Goal: Task Accomplishment & Management: Complete application form

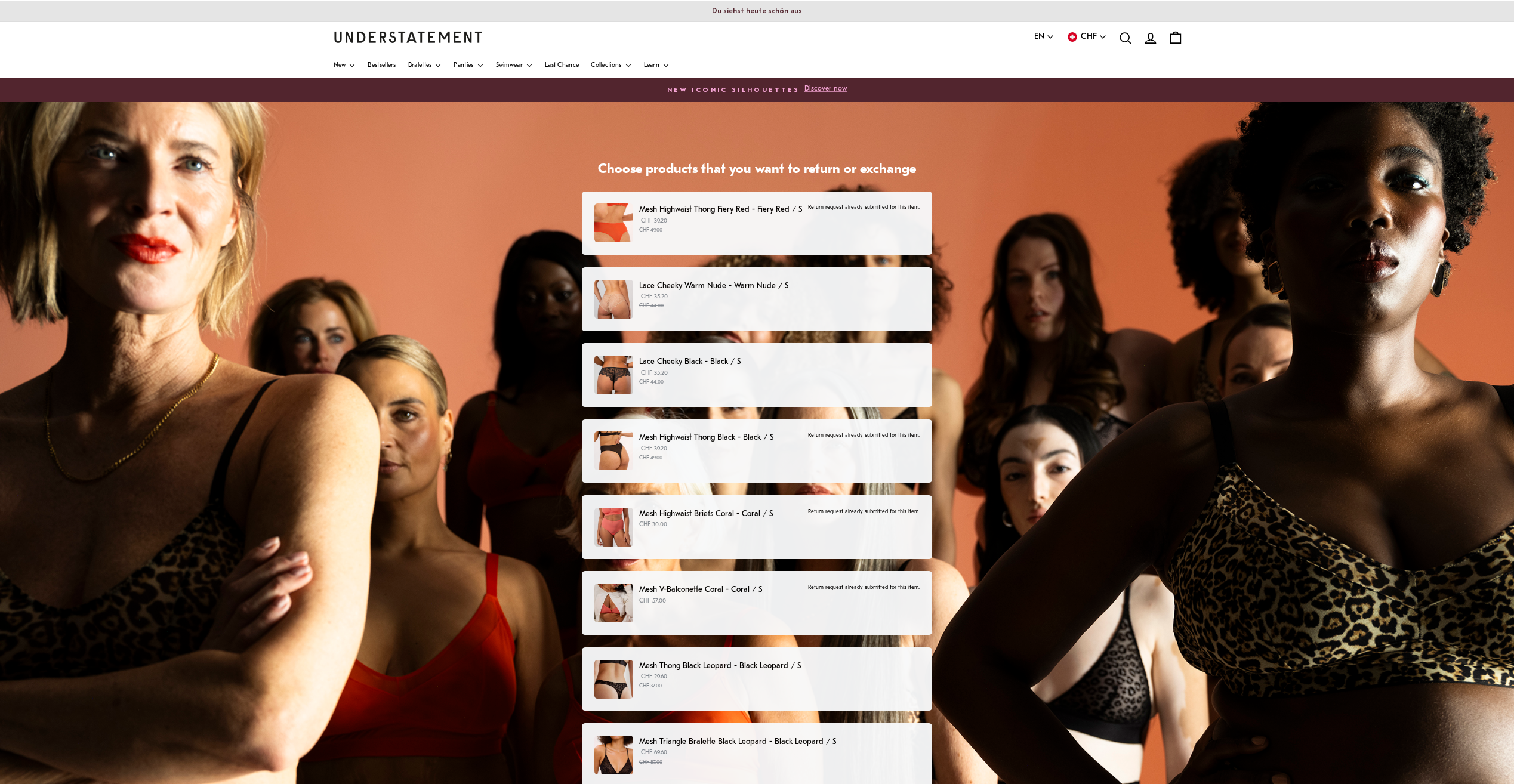
click at [729, 286] on p "Lace Cheeky Warm Nude - Warm Nude / S" at bounding box center [779, 286] width 280 height 12
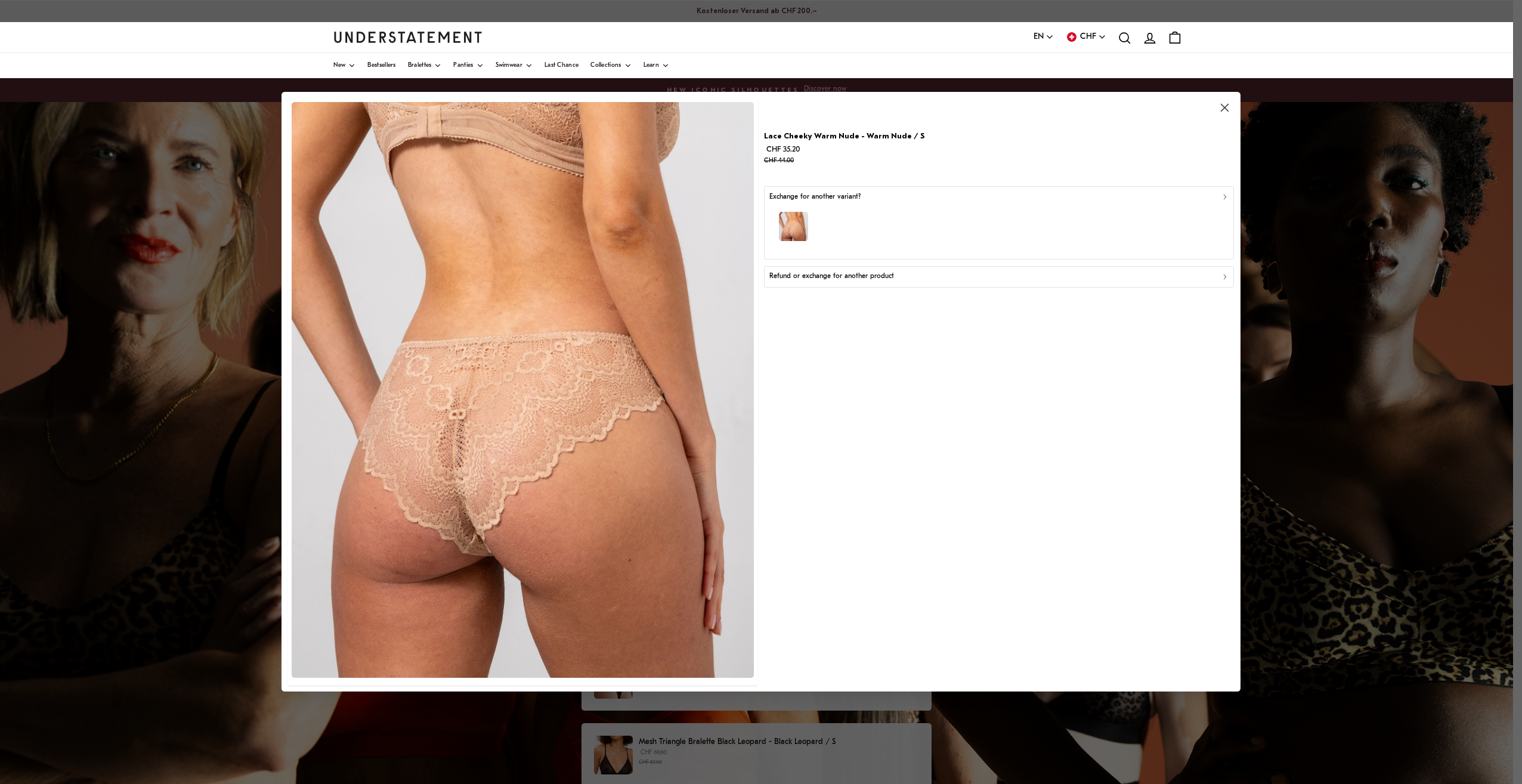
click at [876, 276] on p "Refund or exchange for another product" at bounding box center [831, 276] width 124 height 11
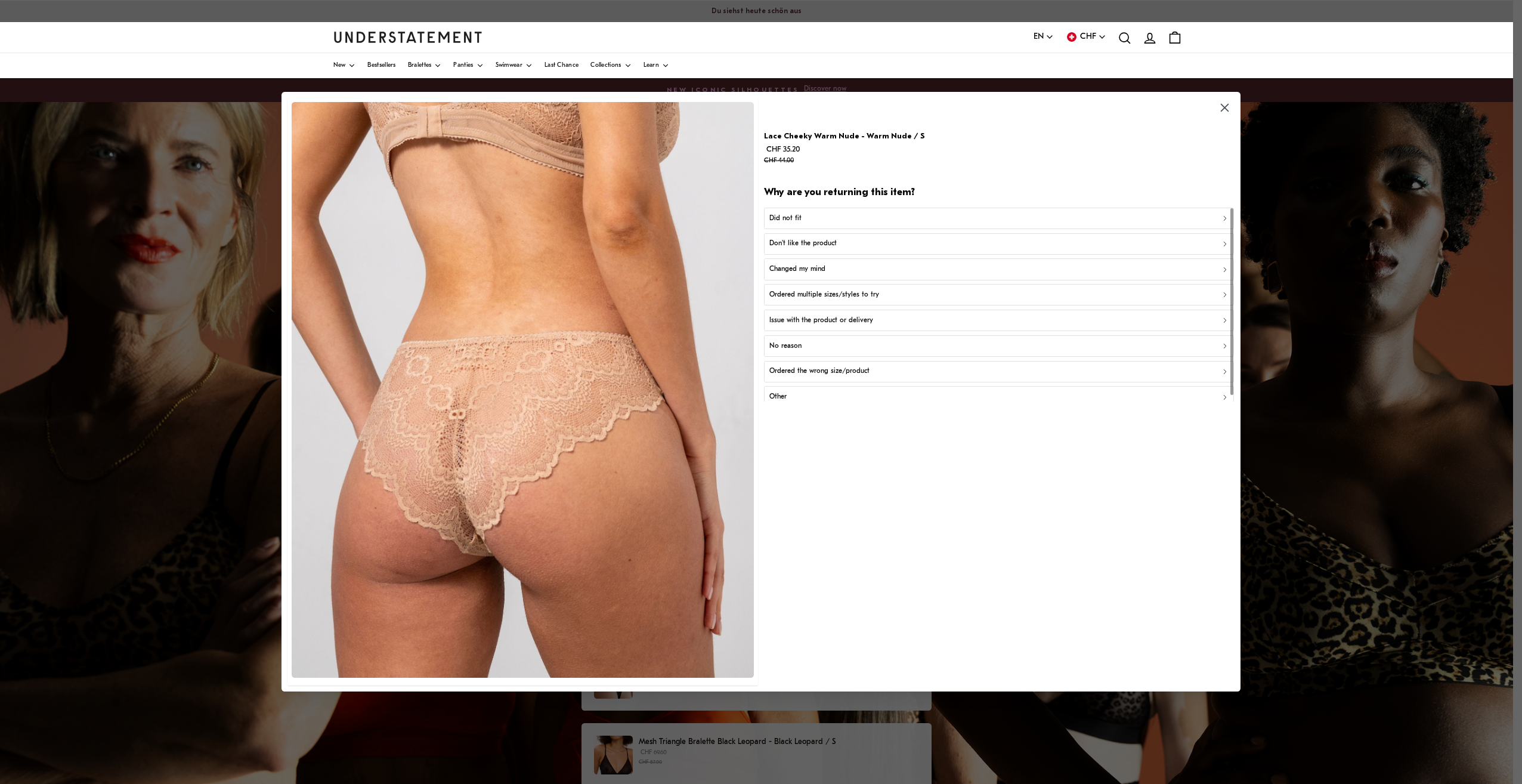
click at [800, 223] on p "Did not fit" at bounding box center [785, 218] width 32 height 11
click at [800, 223] on div "Too small" at bounding box center [999, 218] width 460 height 11
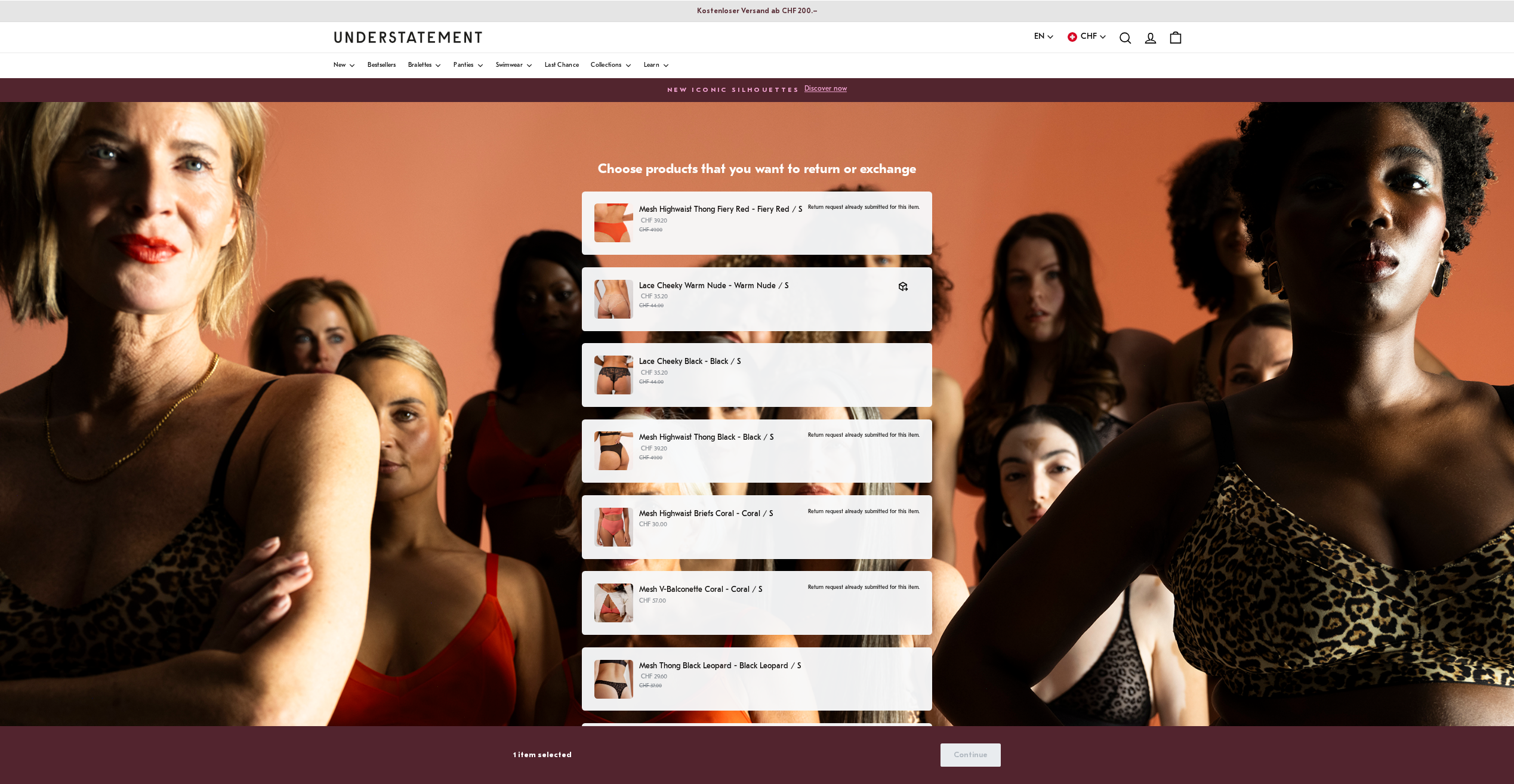
click at [811, 390] on div "Lace Cheeky Black - Black / S CHF 35.20 CHF 44.00" at bounding box center [757, 375] width 326 height 39
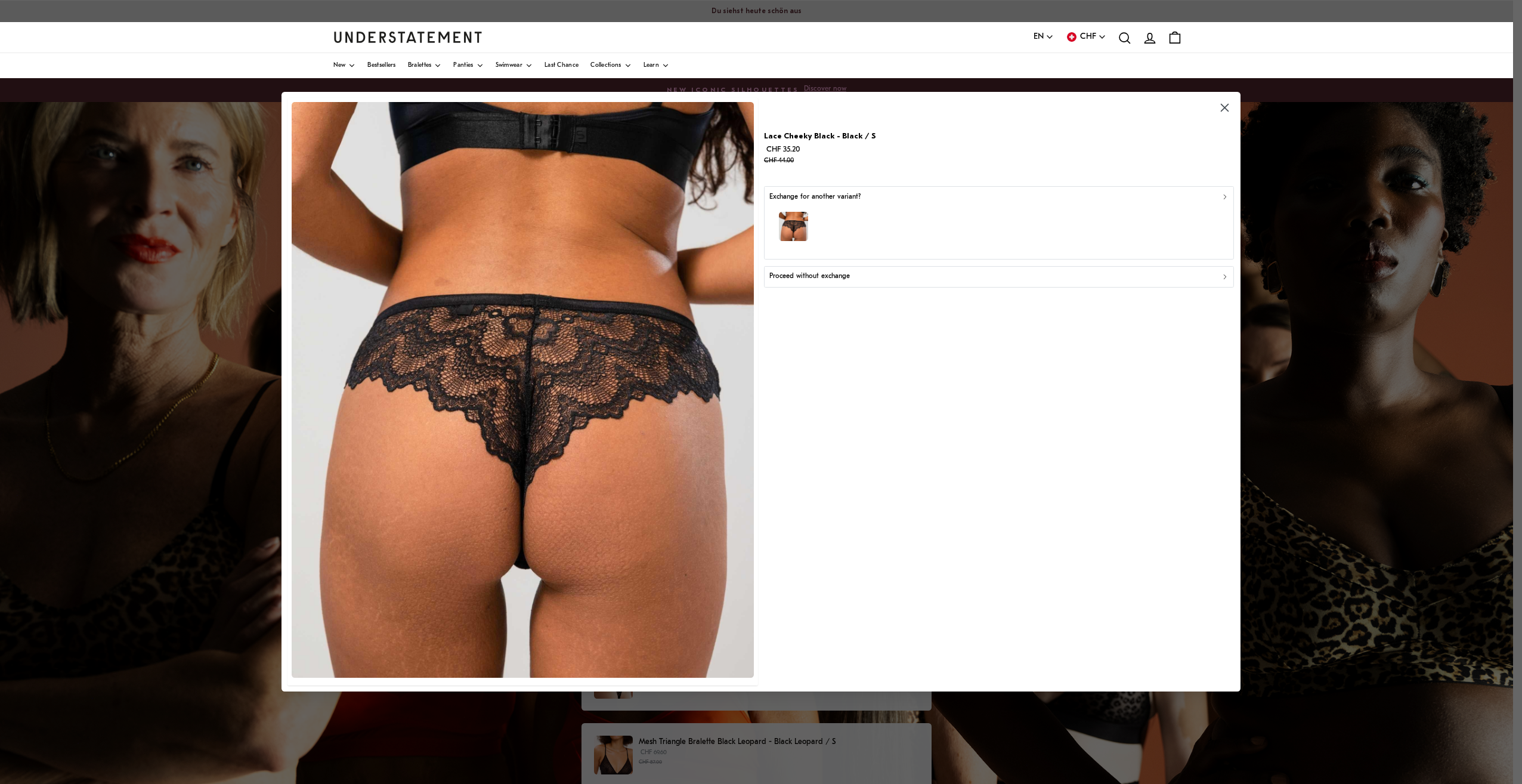
click at [976, 286] on button "Proceed without exchange" at bounding box center [999, 276] width 470 height 22
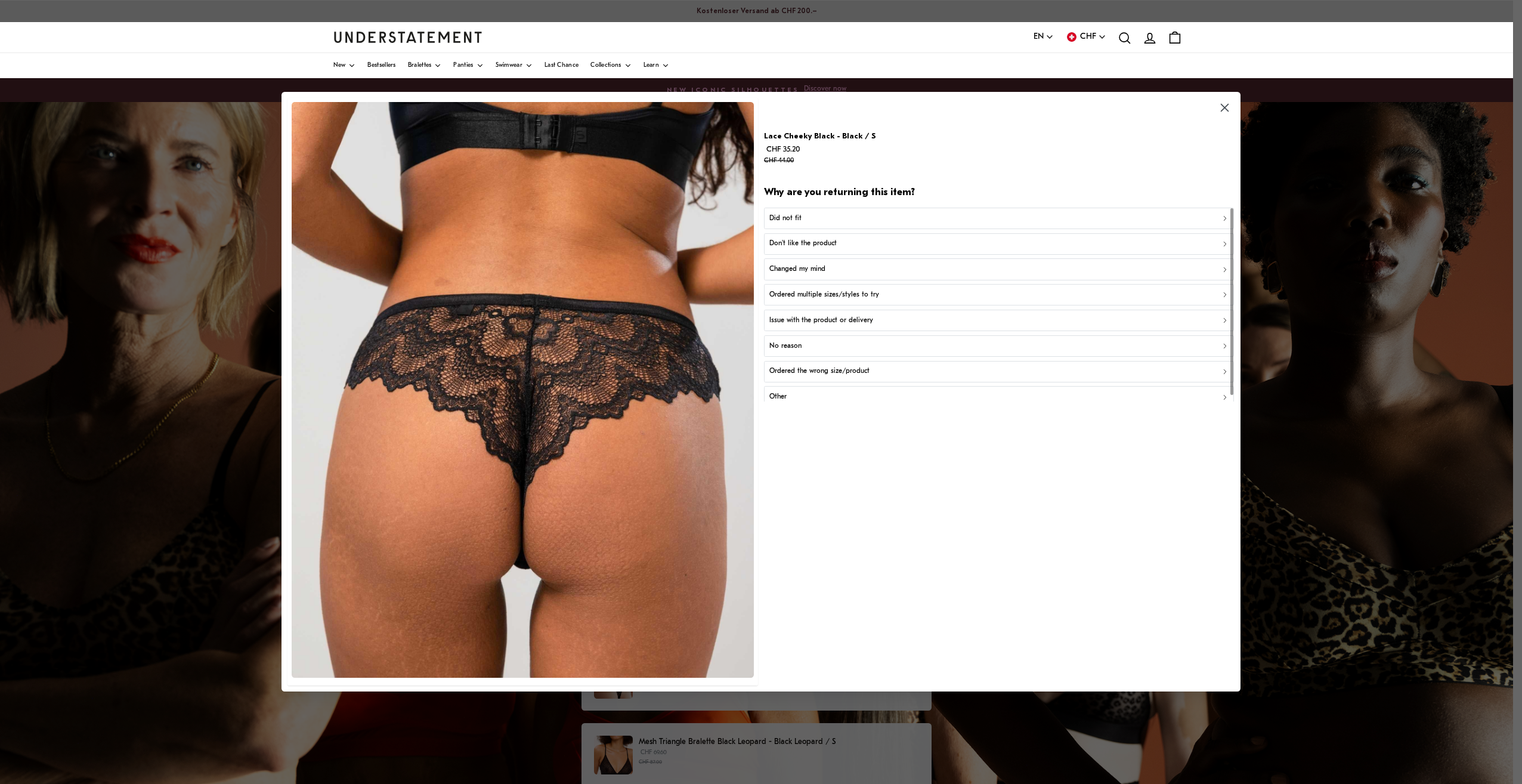
click at [785, 220] on p "Did not fit" at bounding box center [785, 218] width 32 height 11
click at [785, 220] on p "Too small" at bounding box center [784, 218] width 30 height 11
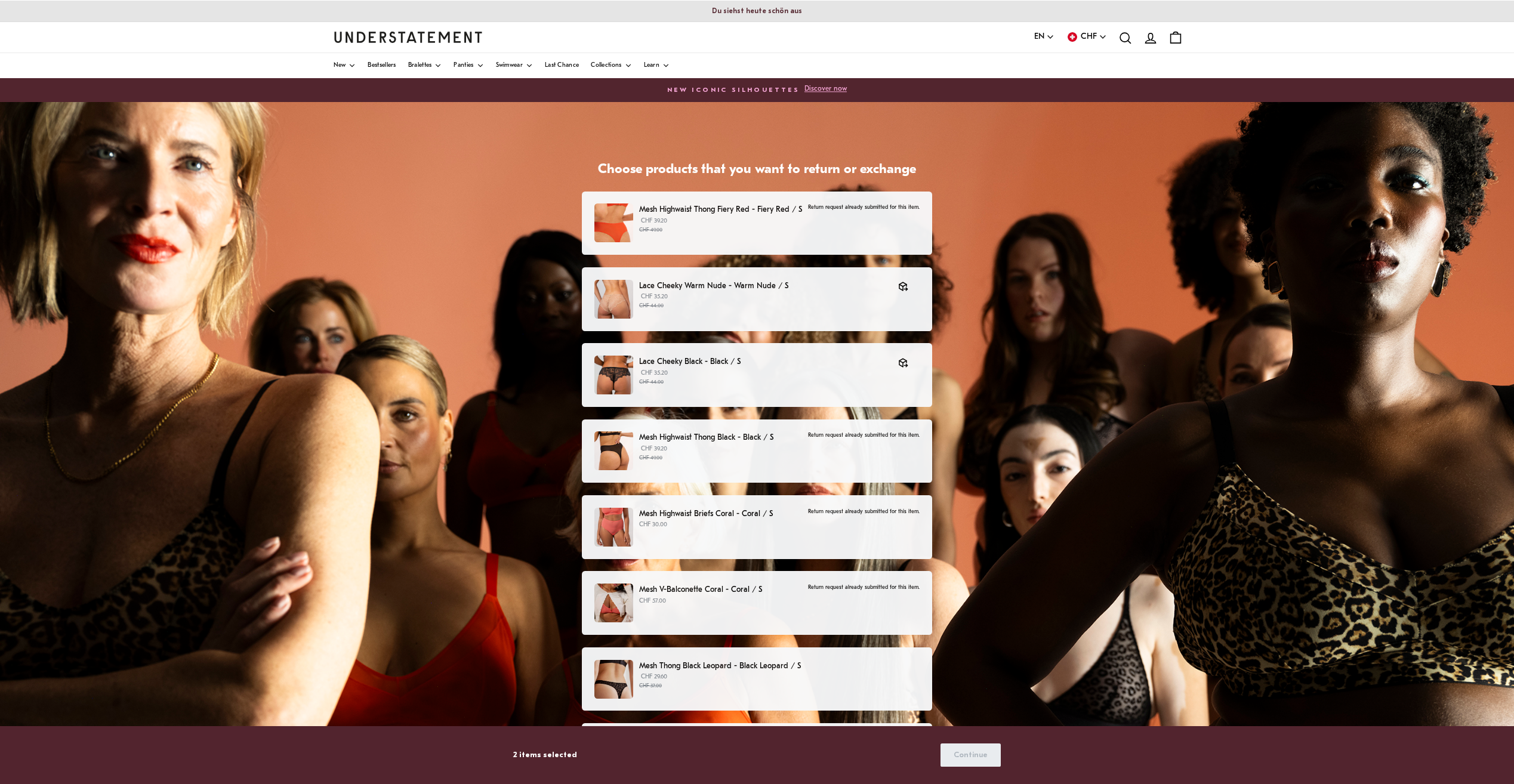
click at [778, 687] on small "CHF 37.00" at bounding box center [779, 686] width 280 height 9
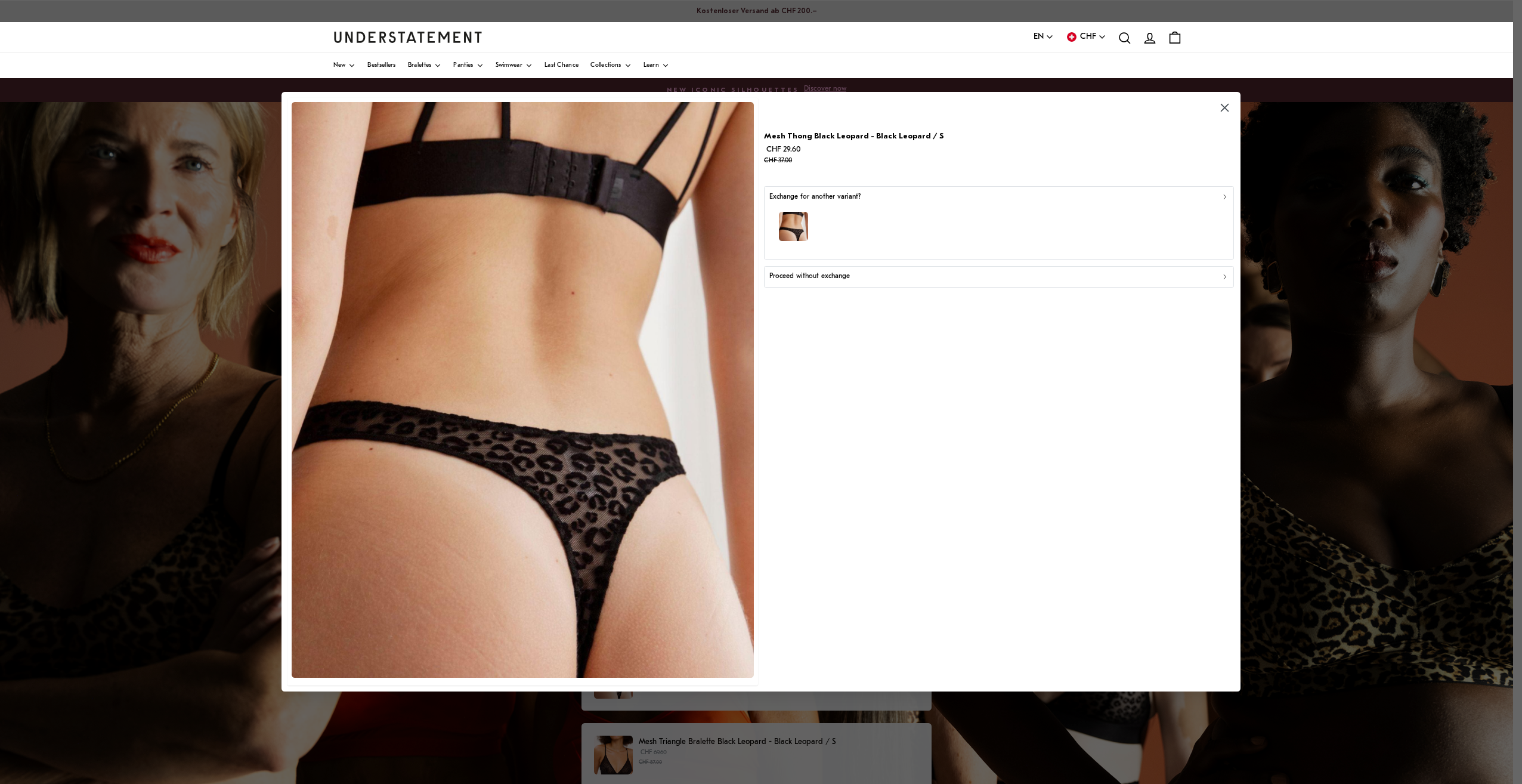
click at [831, 225] on div "button" at bounding box center [999, 229] width 460 height 52
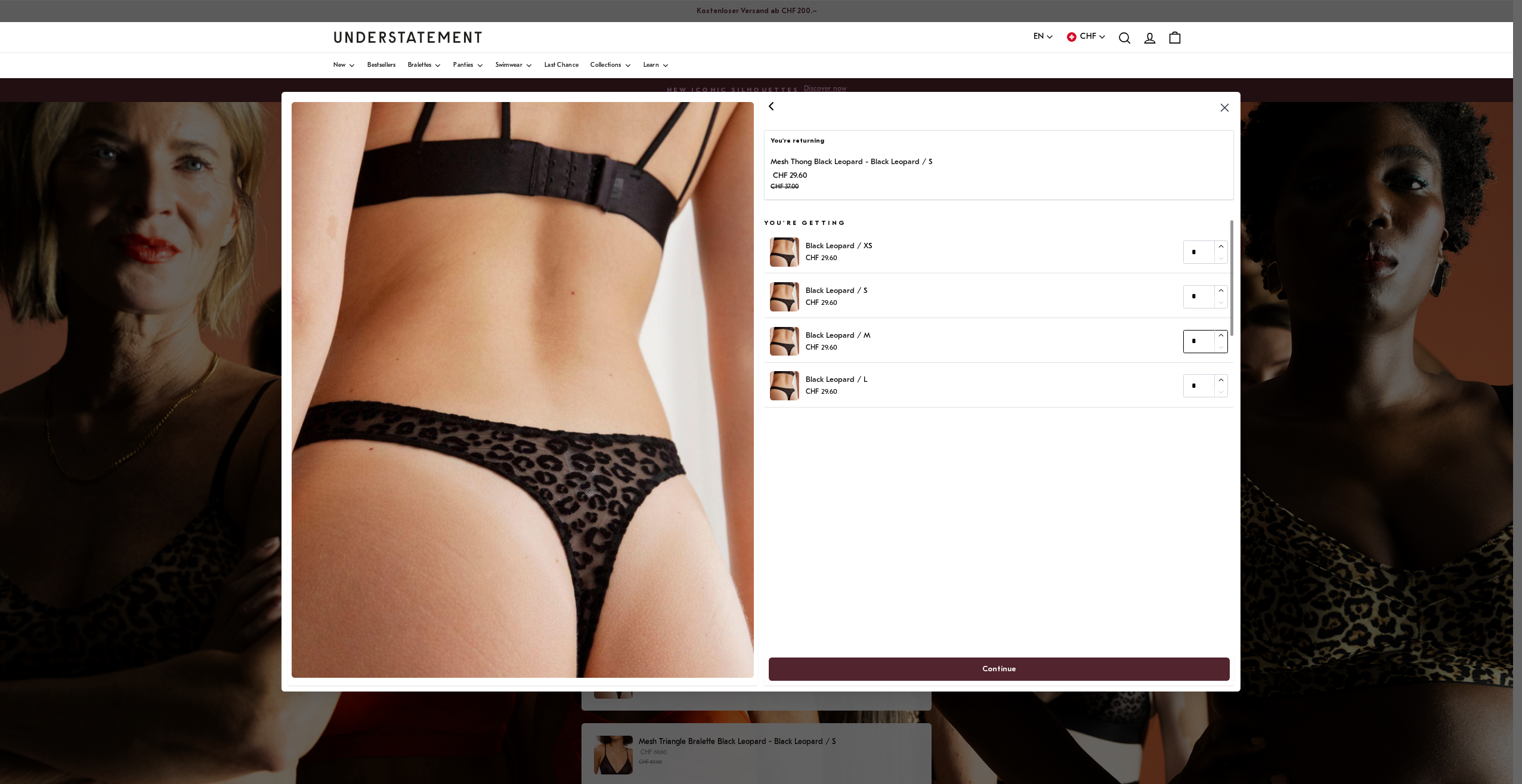
type input "*"
click at [1219, 335] on icon "button" at bounding box center [1220, 336] width 8 height 8
click at [1015, 664] on span "Continue" at bounding box center [999, 668] width 435 height 22
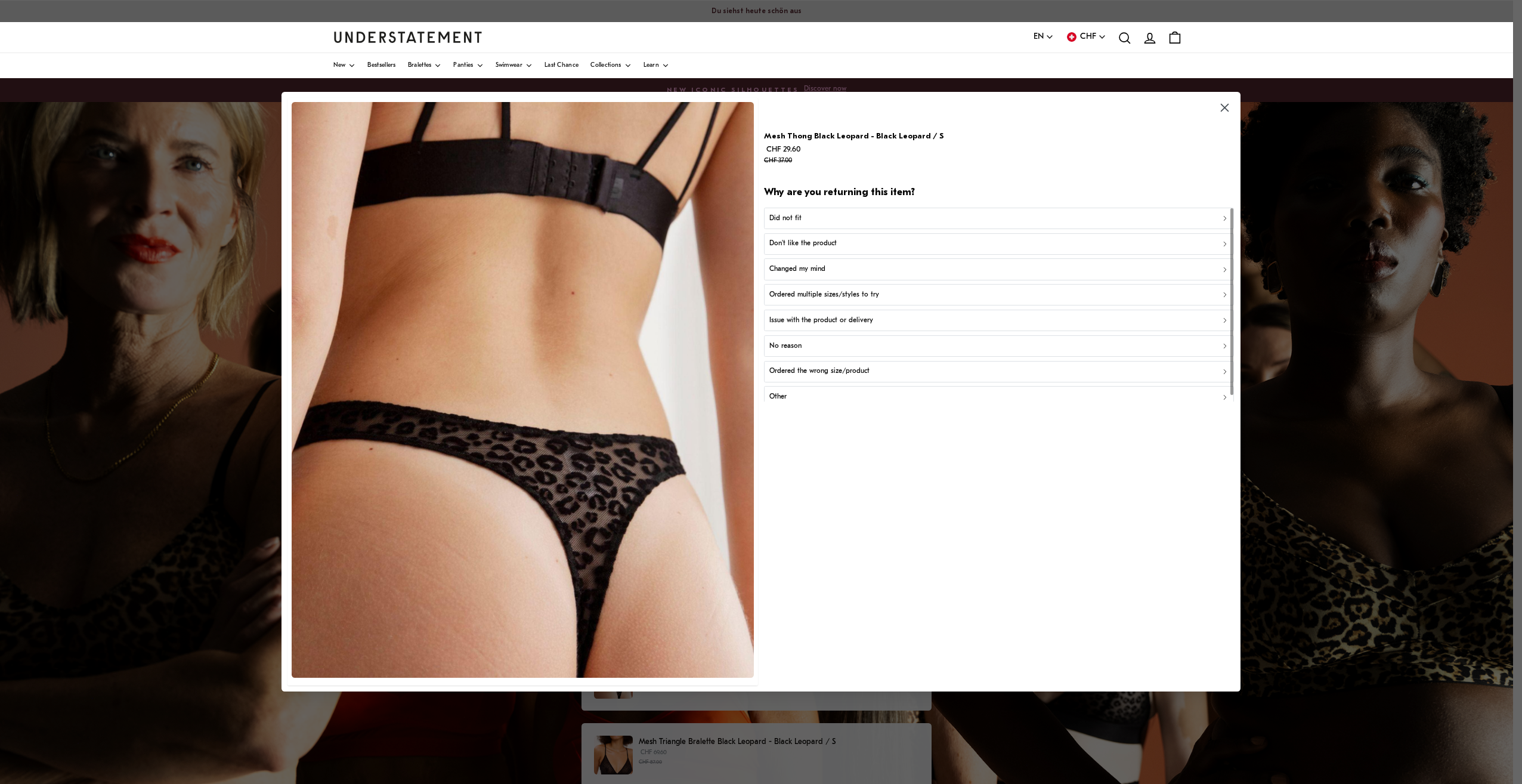
click at [823, 223] on div "Did not fit" at bounding box center [999, 218] width 460 height 11
click at [823, 223] on div "Too small" at bounding box center [999, 218] width 460 height 11
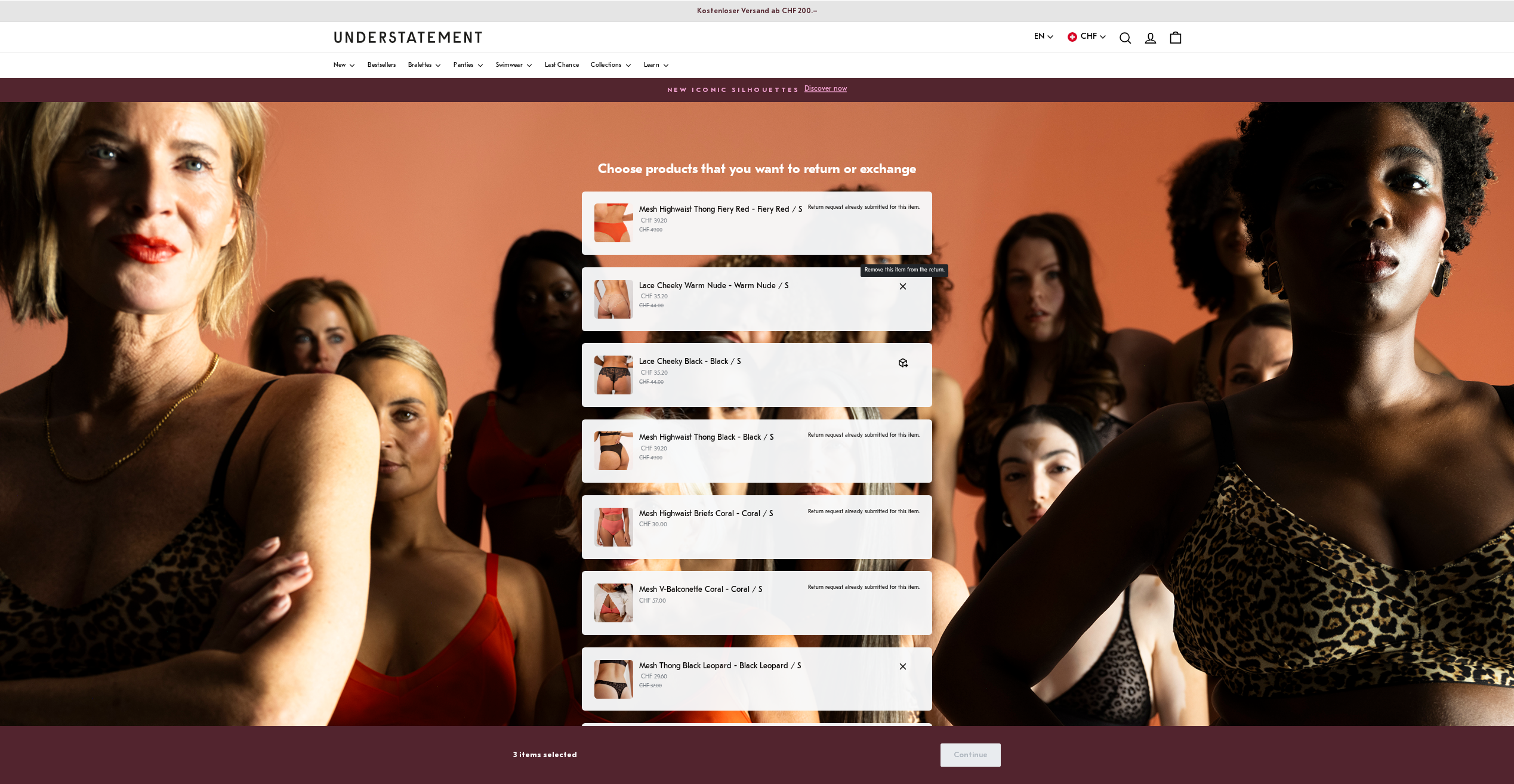
click at [693, 670] on p "Mesh Thong Black Leopard - Black Leopard / S" at bounding box center [763, 666] width 247 height 12
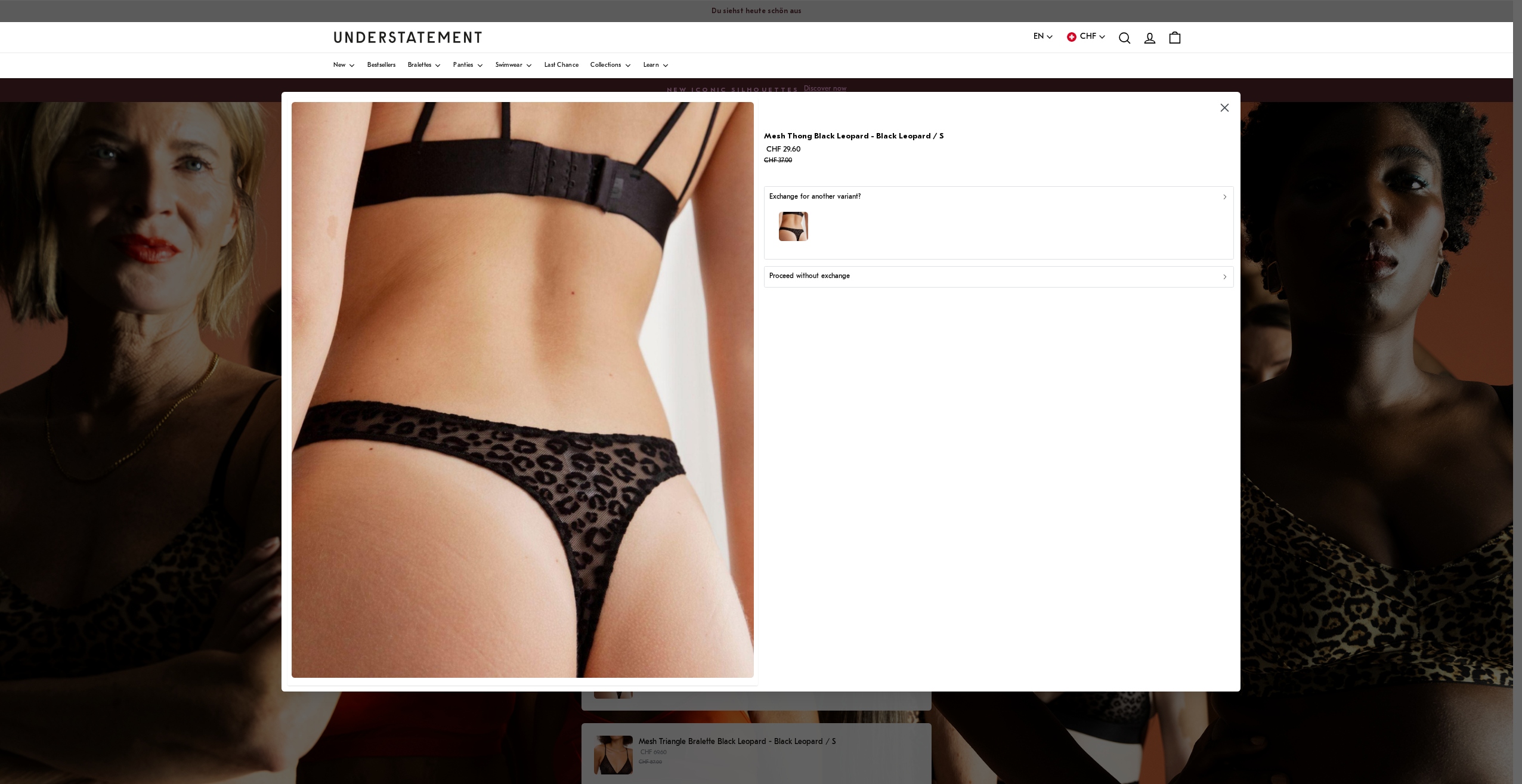
click at [821, 276] on p "Proceed without exchange" at bounding box center [809, 276] width 81 height 11
click at [1226, 107] on icon "button" at bounding box center [1224, 107] width 8 height 8
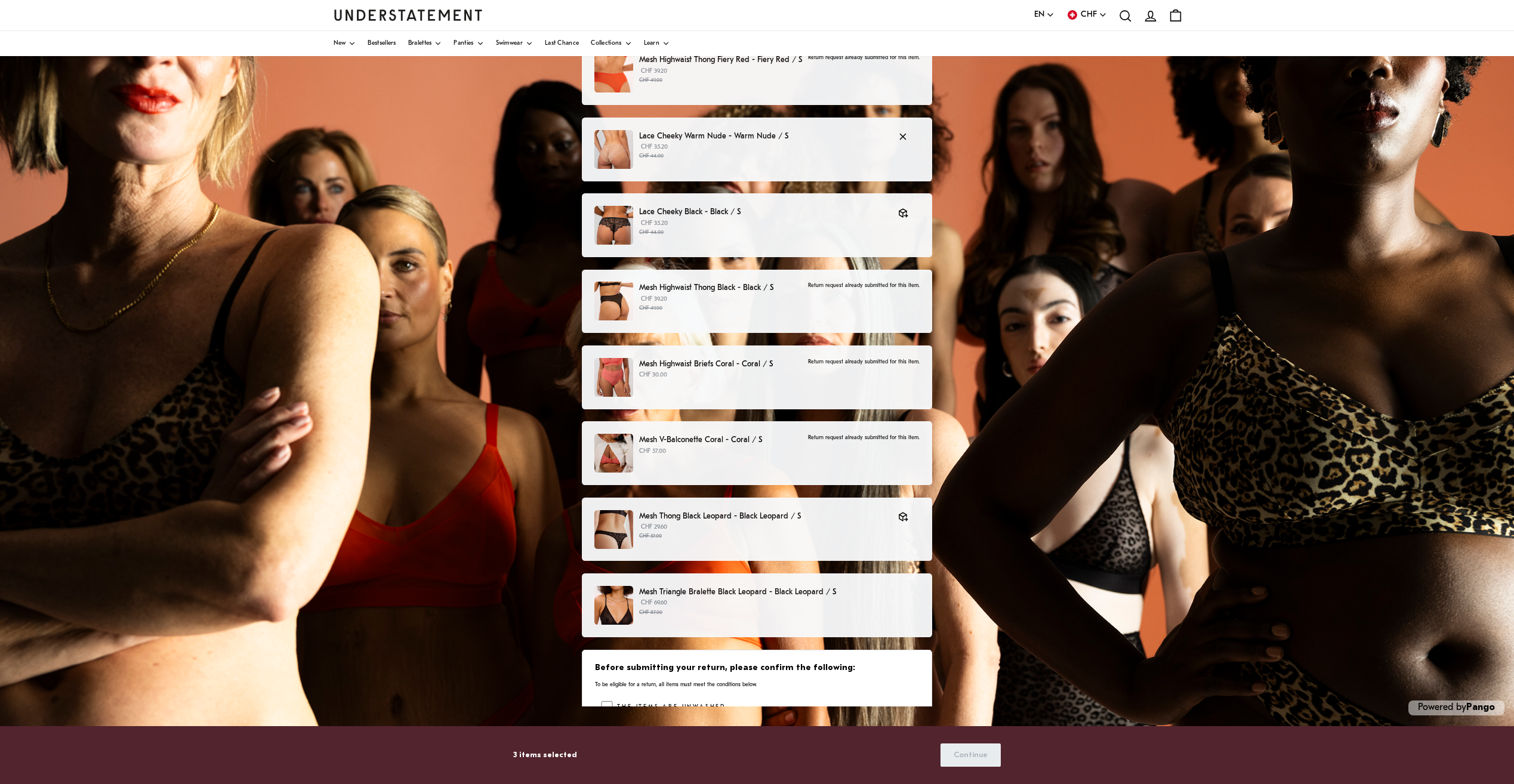
scroll to position [119, 0]
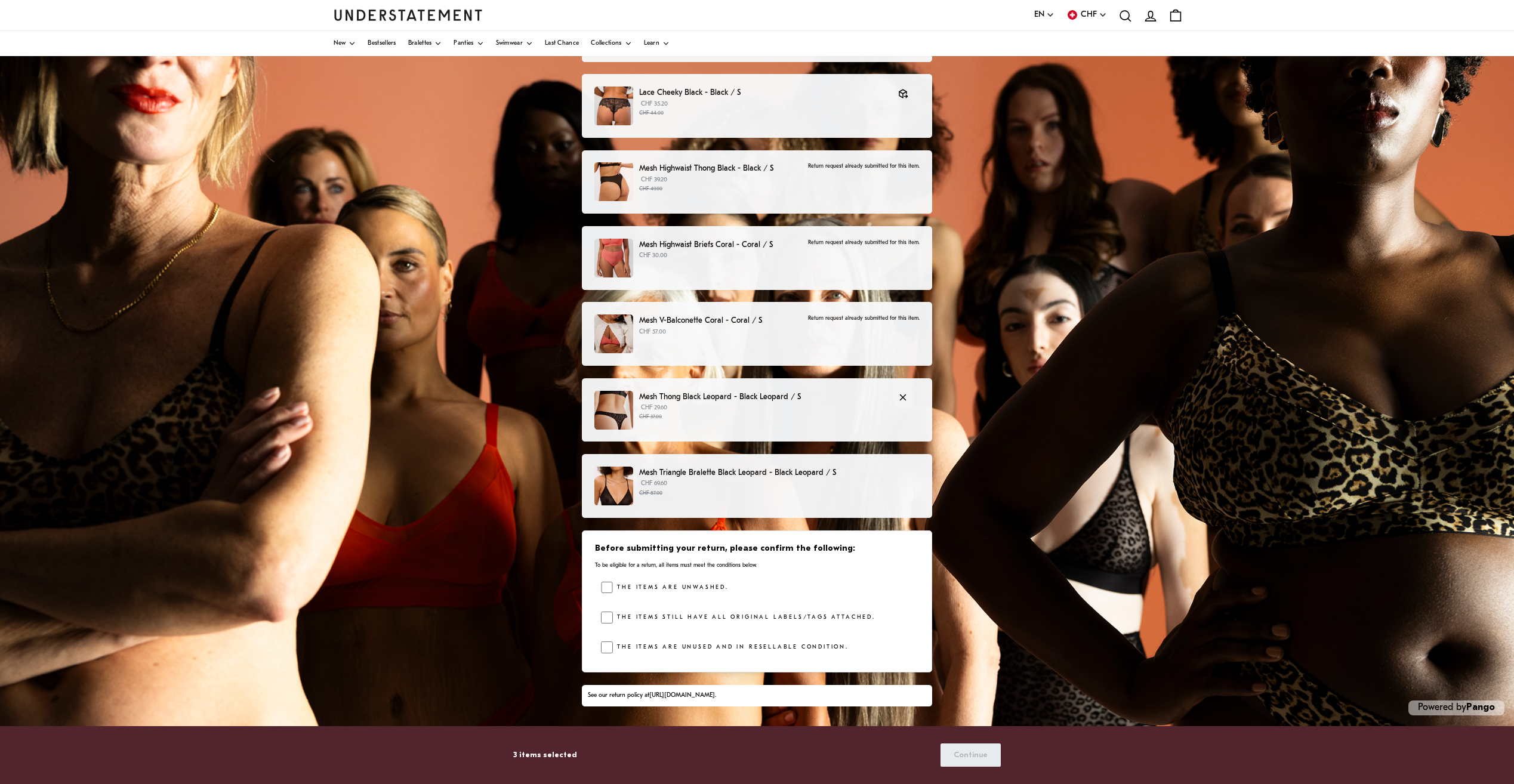
click at [713, 404] on p "CHF 29.60 CHF 37.00" at bounding box center [763, 412] width 247 height 18
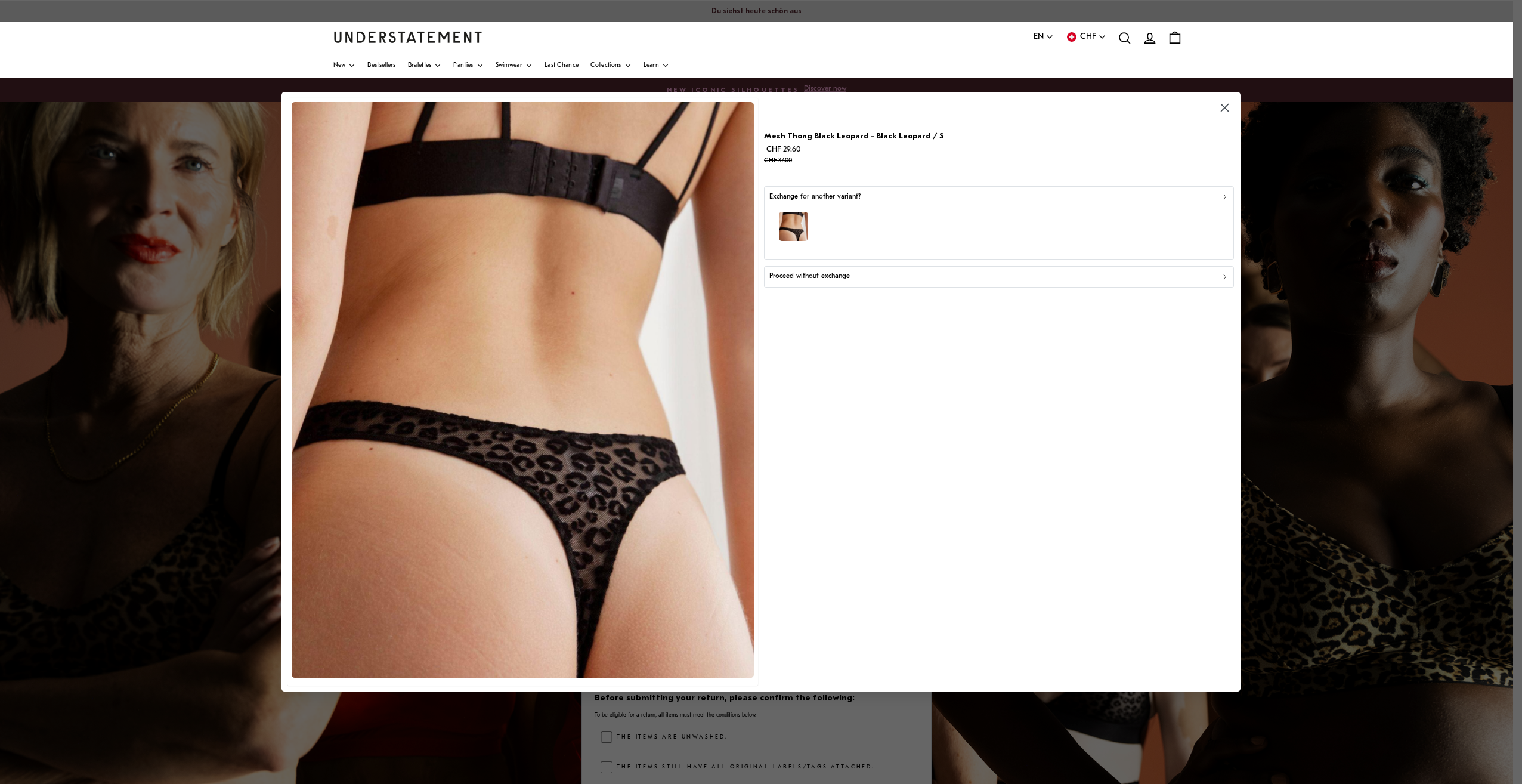
click at [861, 275] on div "Proceed without exchange" at bounding box center [999, 276] width 460 height 11
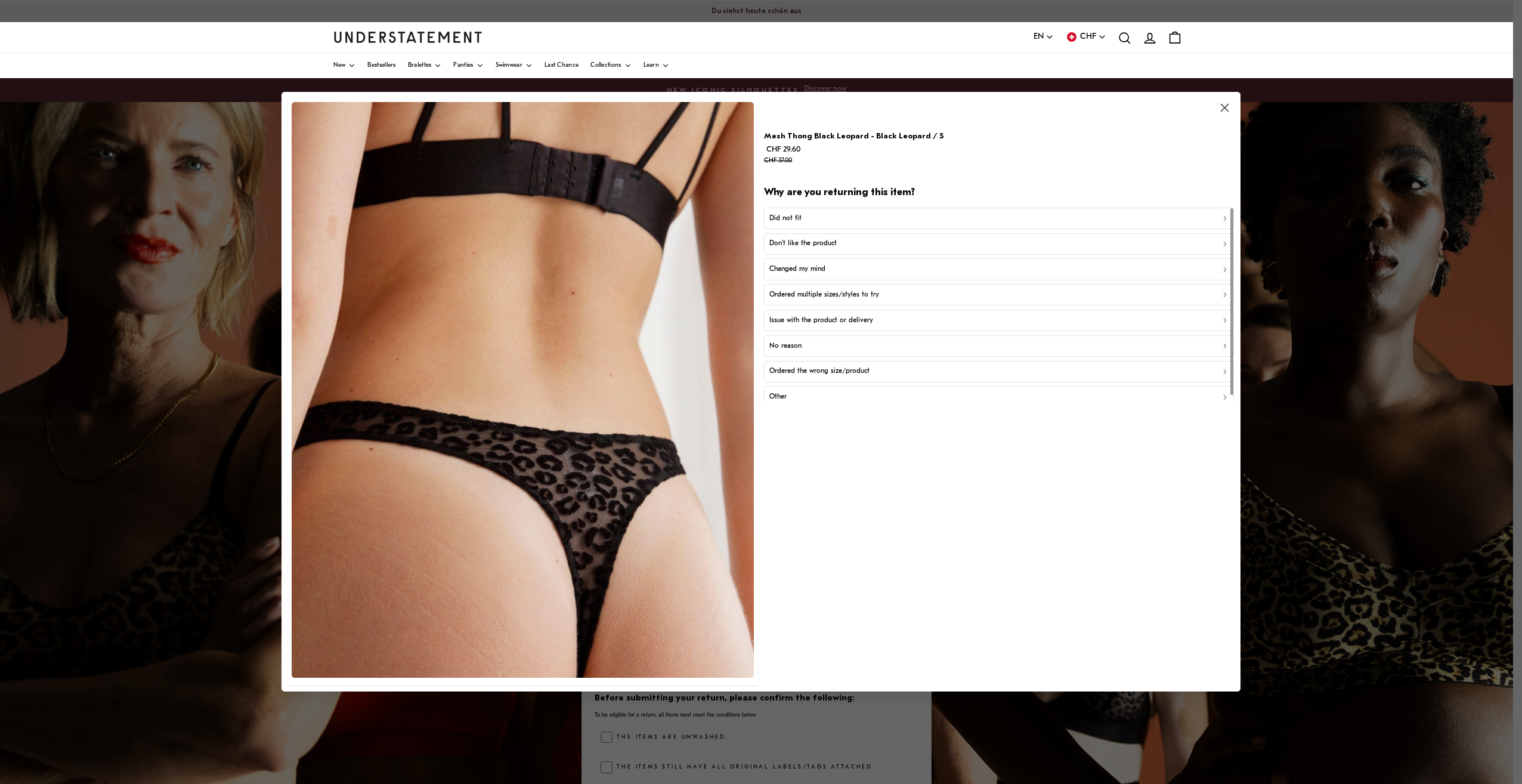
click at [850, 223] on div "Did not fit" at bounding box center [999, 218] width 460 height 11
click at [850, 223] on div "Too small" at bounding box center [999, 218] width 460 height 11
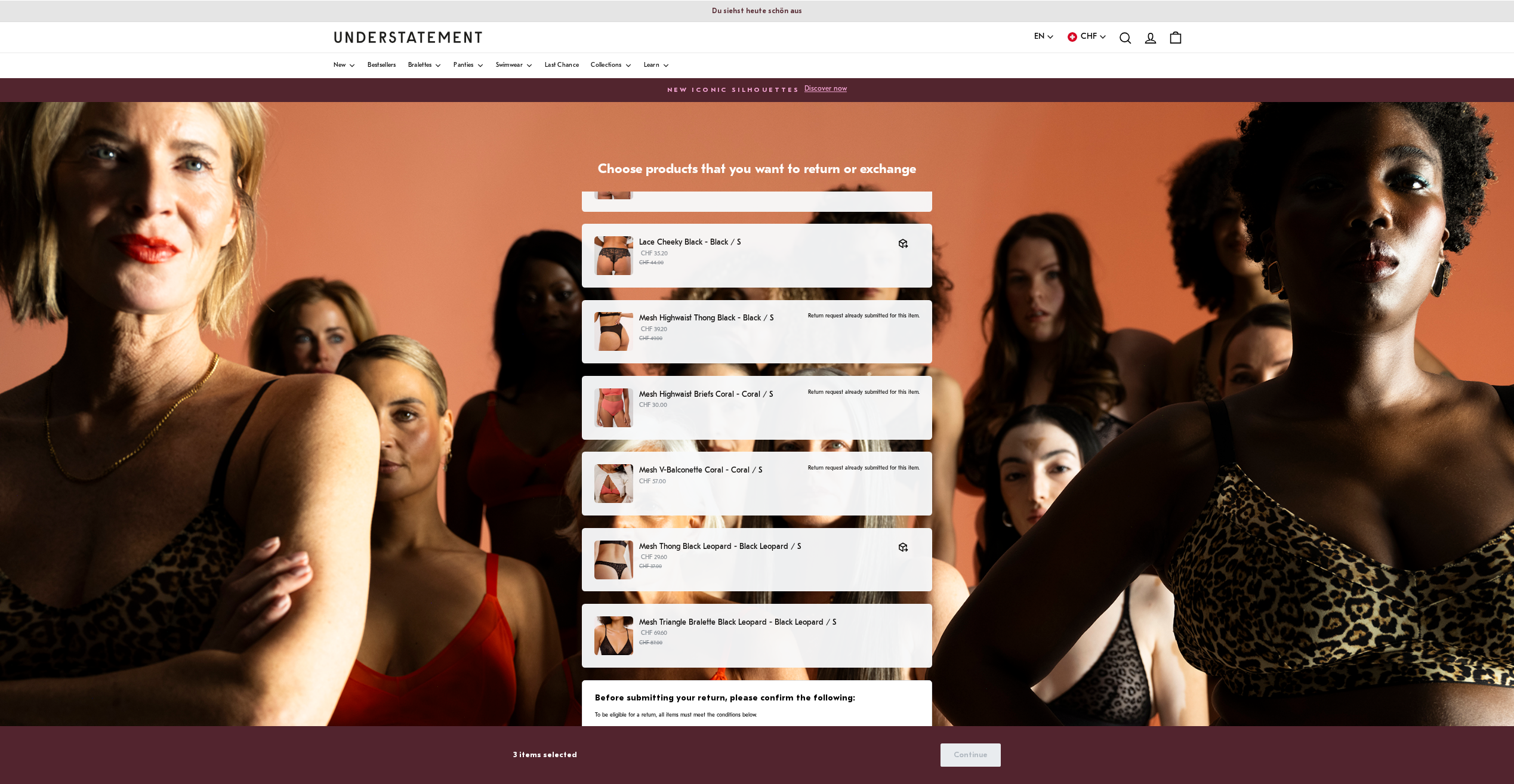
scroll to position [149, 0]
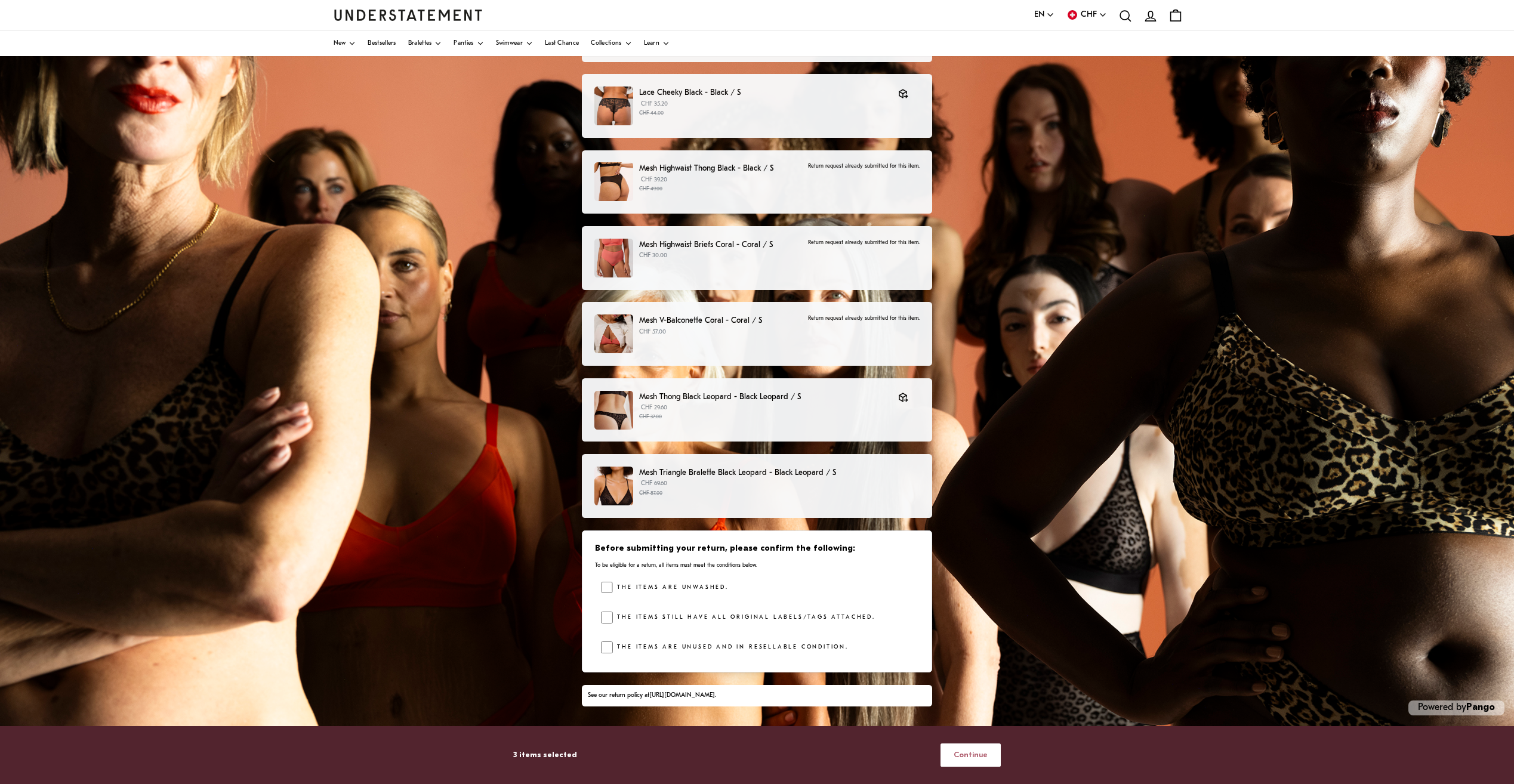
click at [982, 752] on span "Continue" at bounding box center [970, 754] width 34 height 22
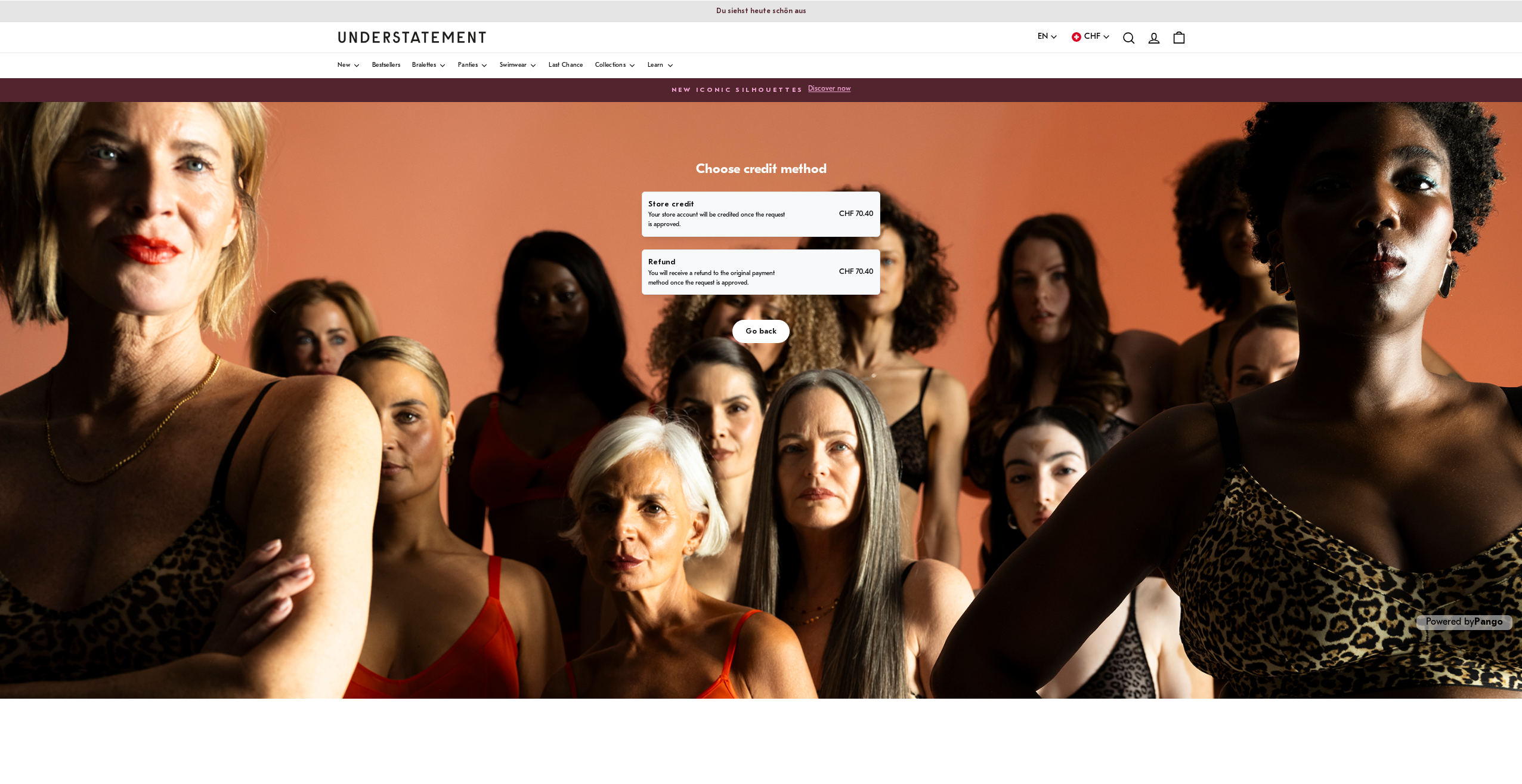
click at [818, 222] on div "Store credit Your store account will be credited once the request is approved. …" at bounding box center [761, 214] width 225 height 32
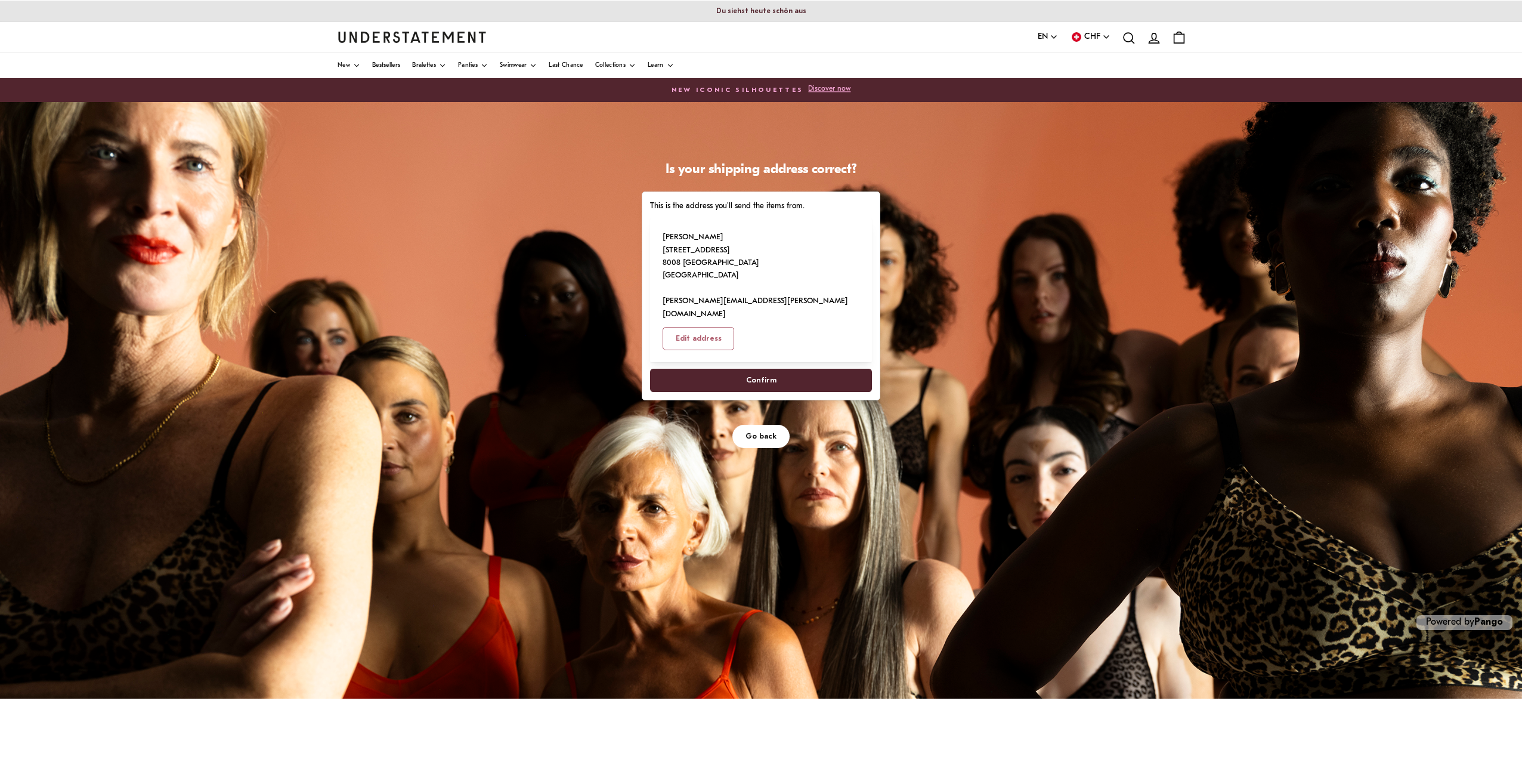
click at [790, 369] on span "Confirm" at bounding box center [761, 380] width 196 height 22
select select "**"
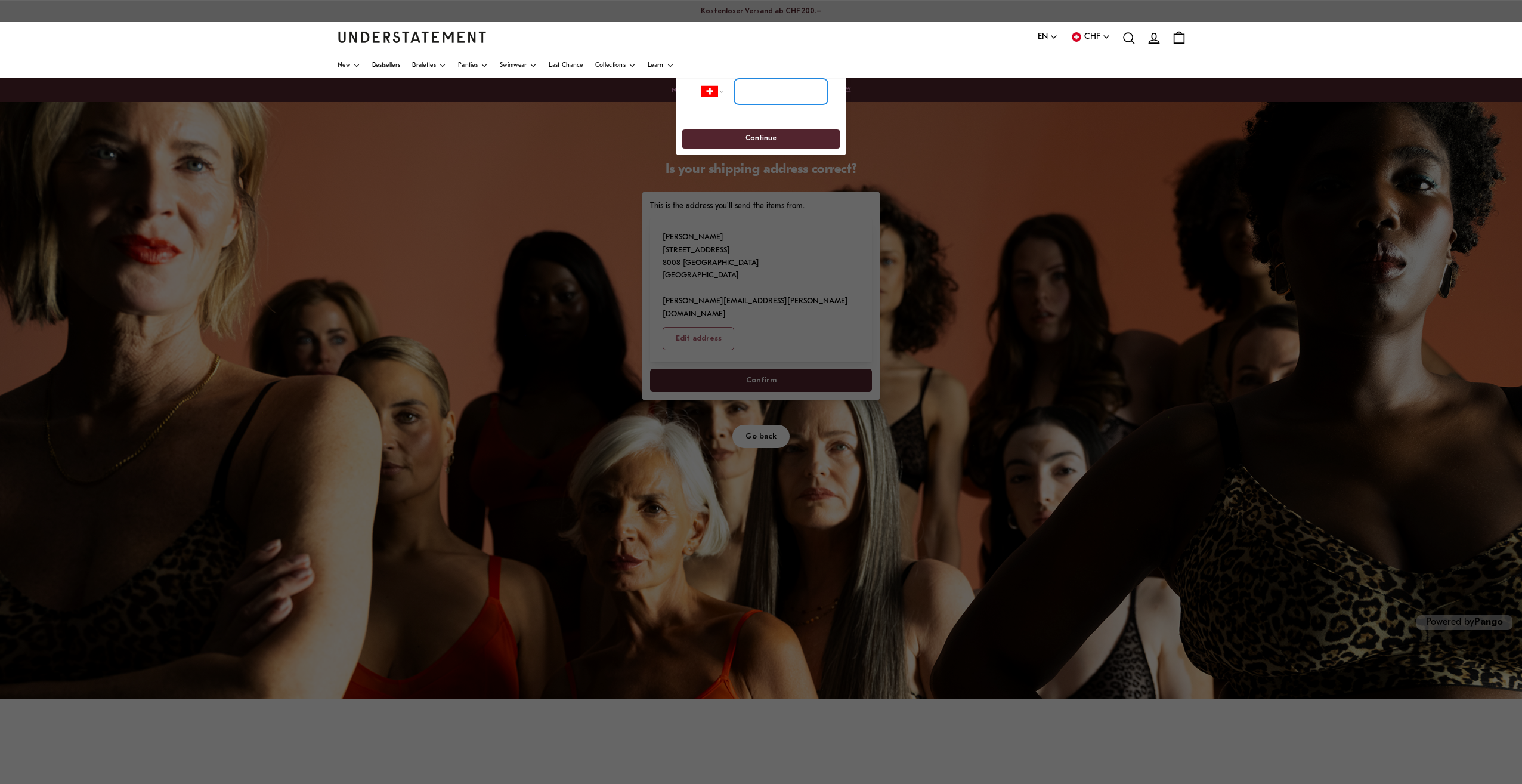
click at [794, 92] on input "tel" at bounding box center [781, 91] width 94 height 26
type input "**********"
click at [814, 143] on span "Continue" at bounding box center [761, 139] width 136 height 18
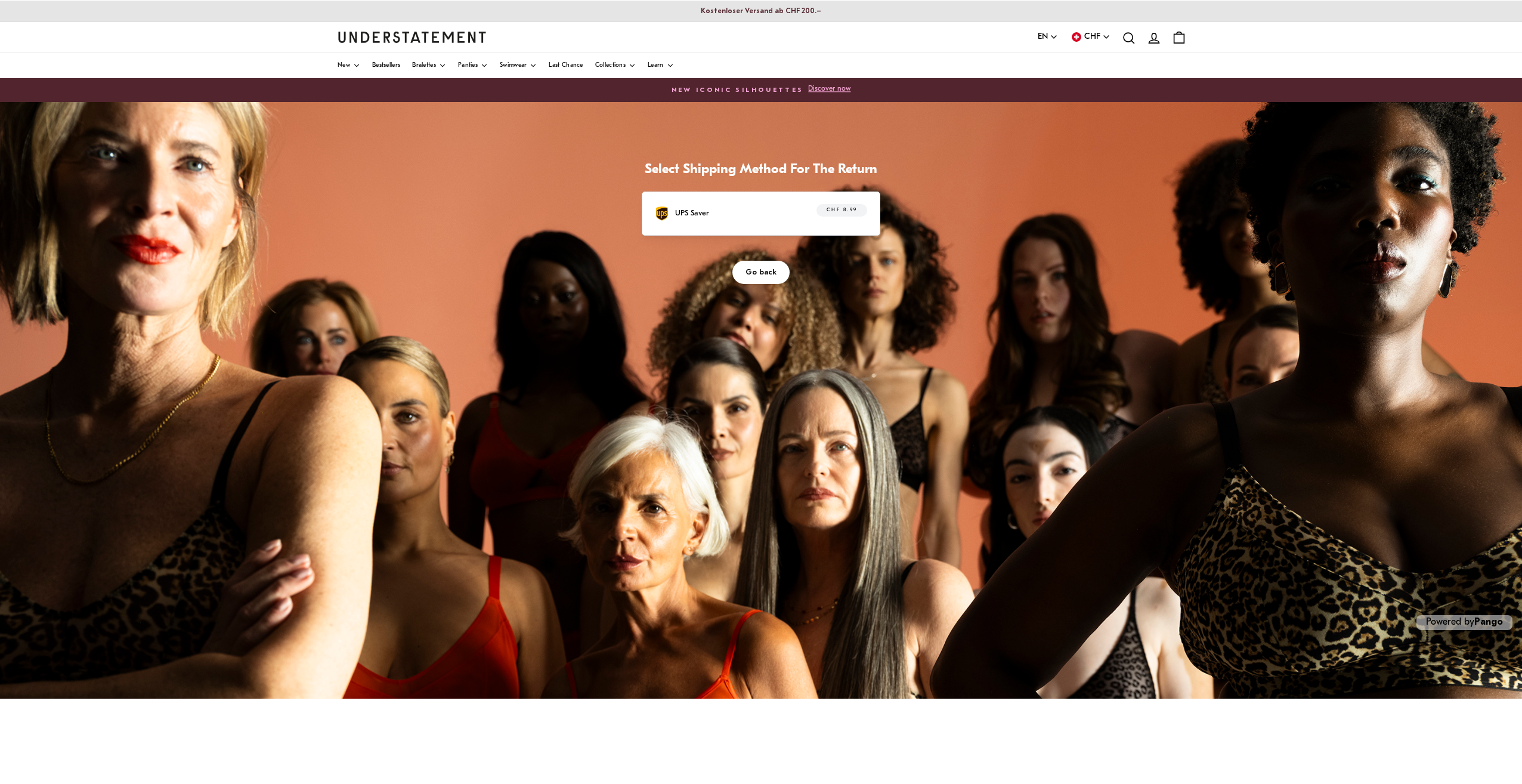
click at [778, 220] on div "UPS Saver CHF 8.99" at bounding box center [761, 213] width 212 height 18
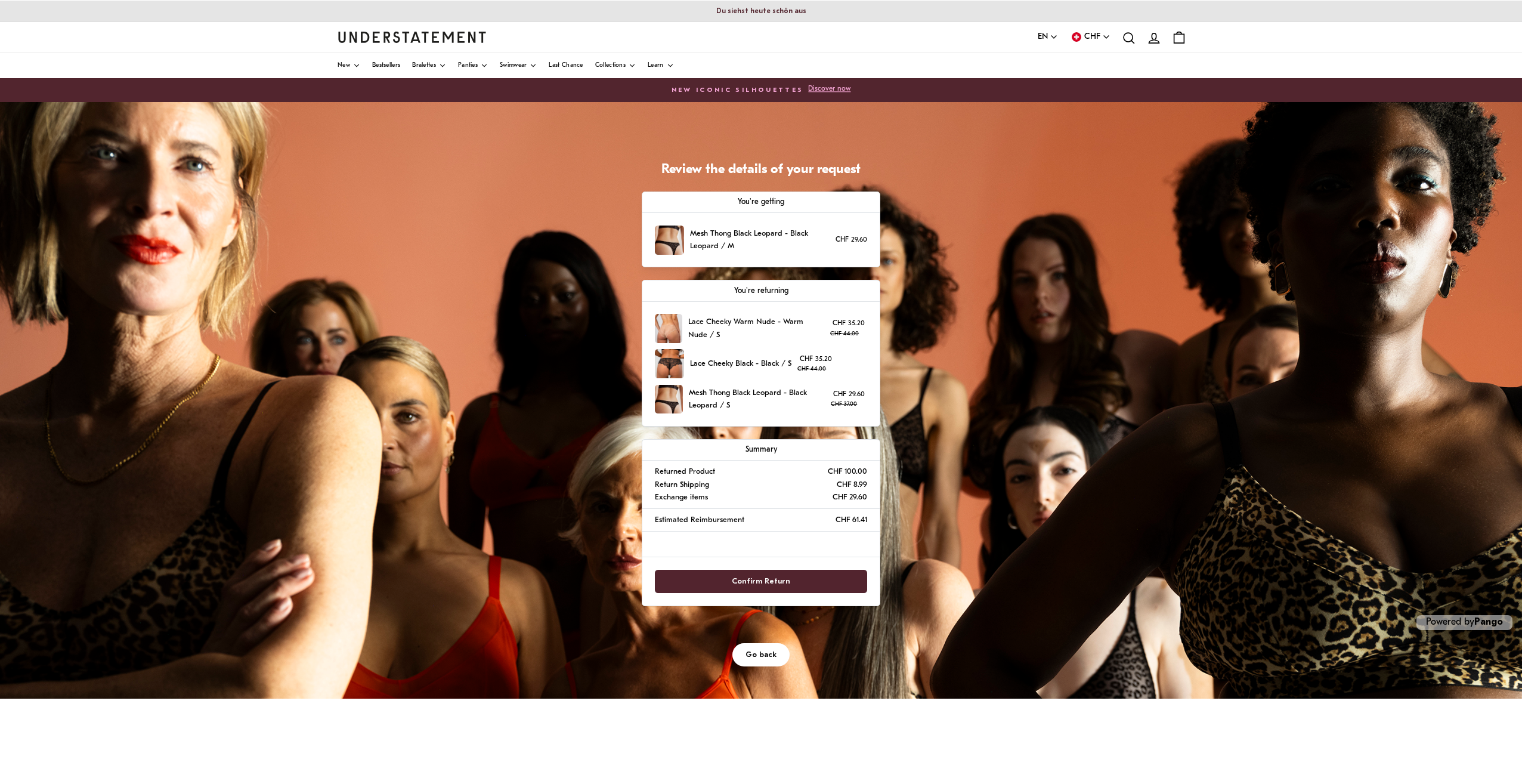
click at [765, 658] on span "Go back" at bounding box center [761, 654] width 31 height 22
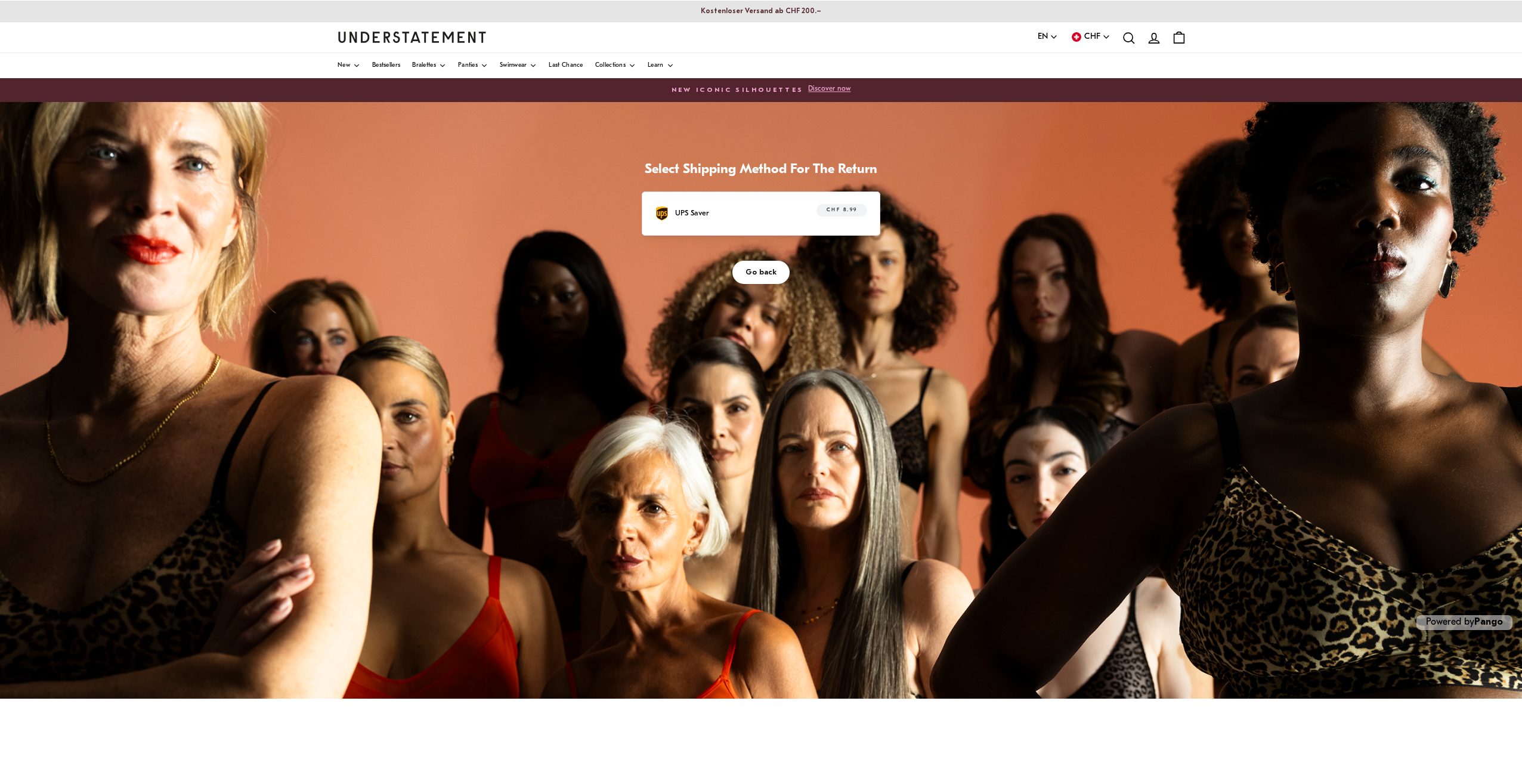
click at [758, 274] on span "Go back" at bounding box center [761, 272] width 31 height 22
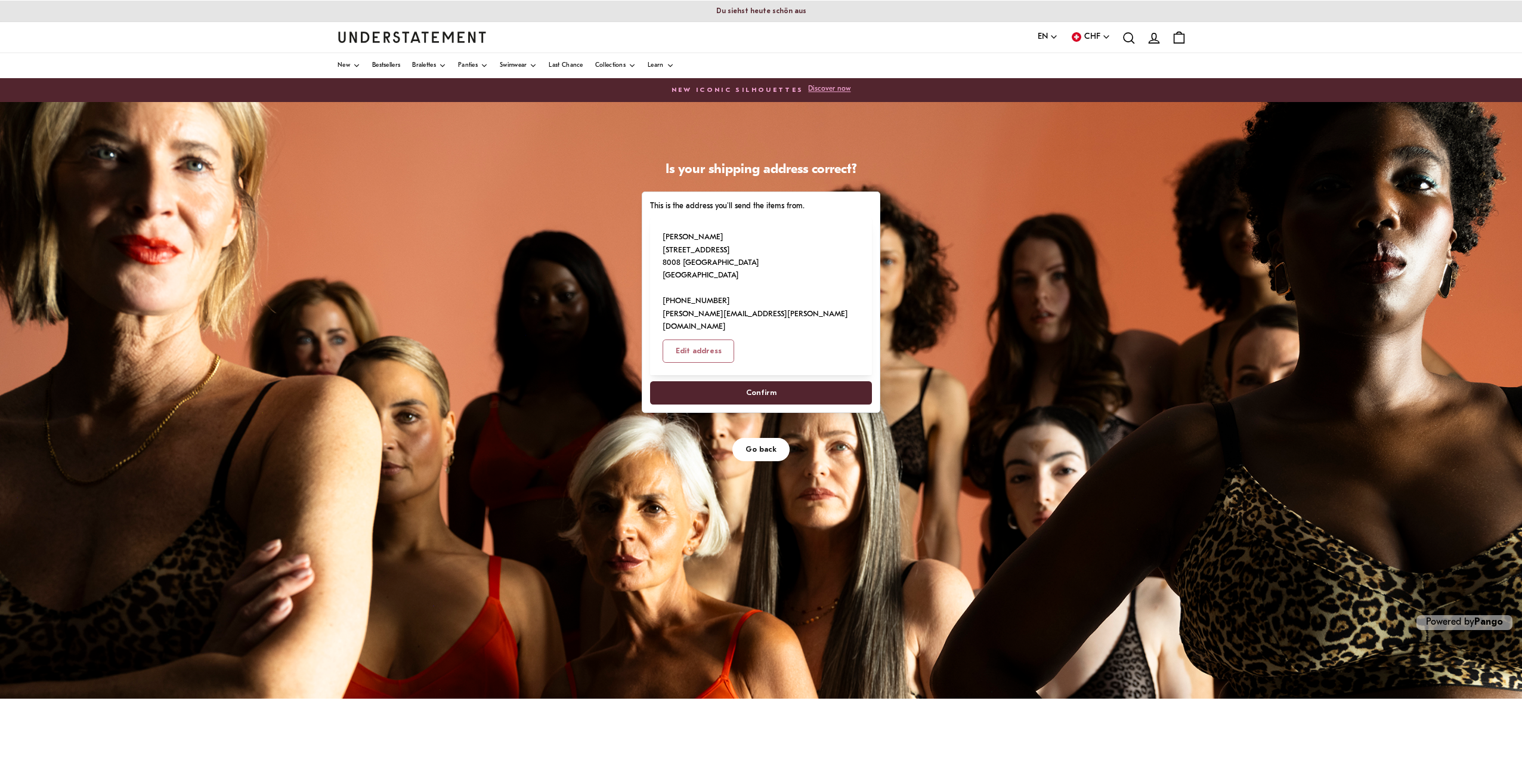
click at [770, 438] on span "Go back" at bounding box center [761, 448] width 31 height 22
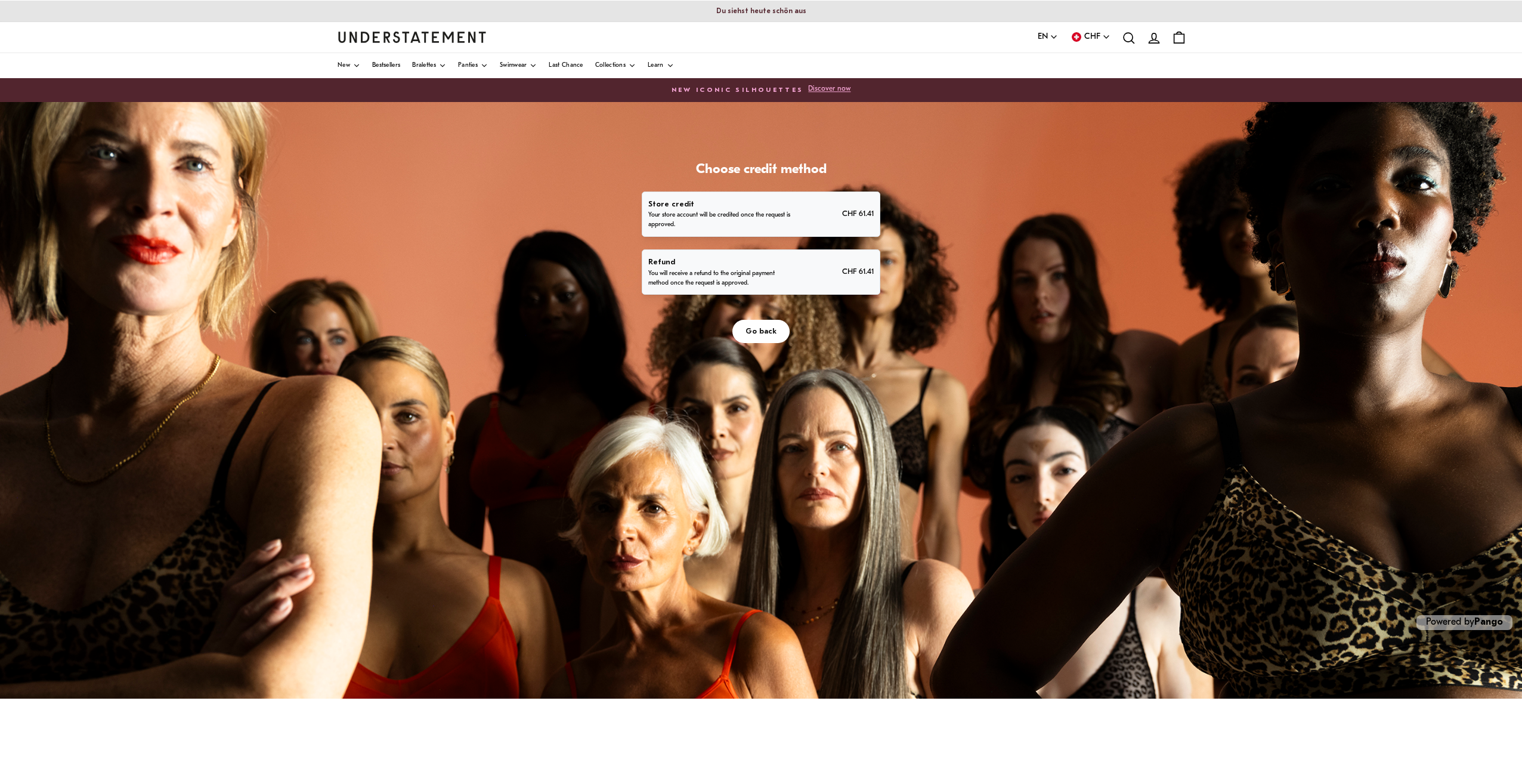
click at [775, 329] on span "Go back" at bounding box center [761, 330] width 31 height 22
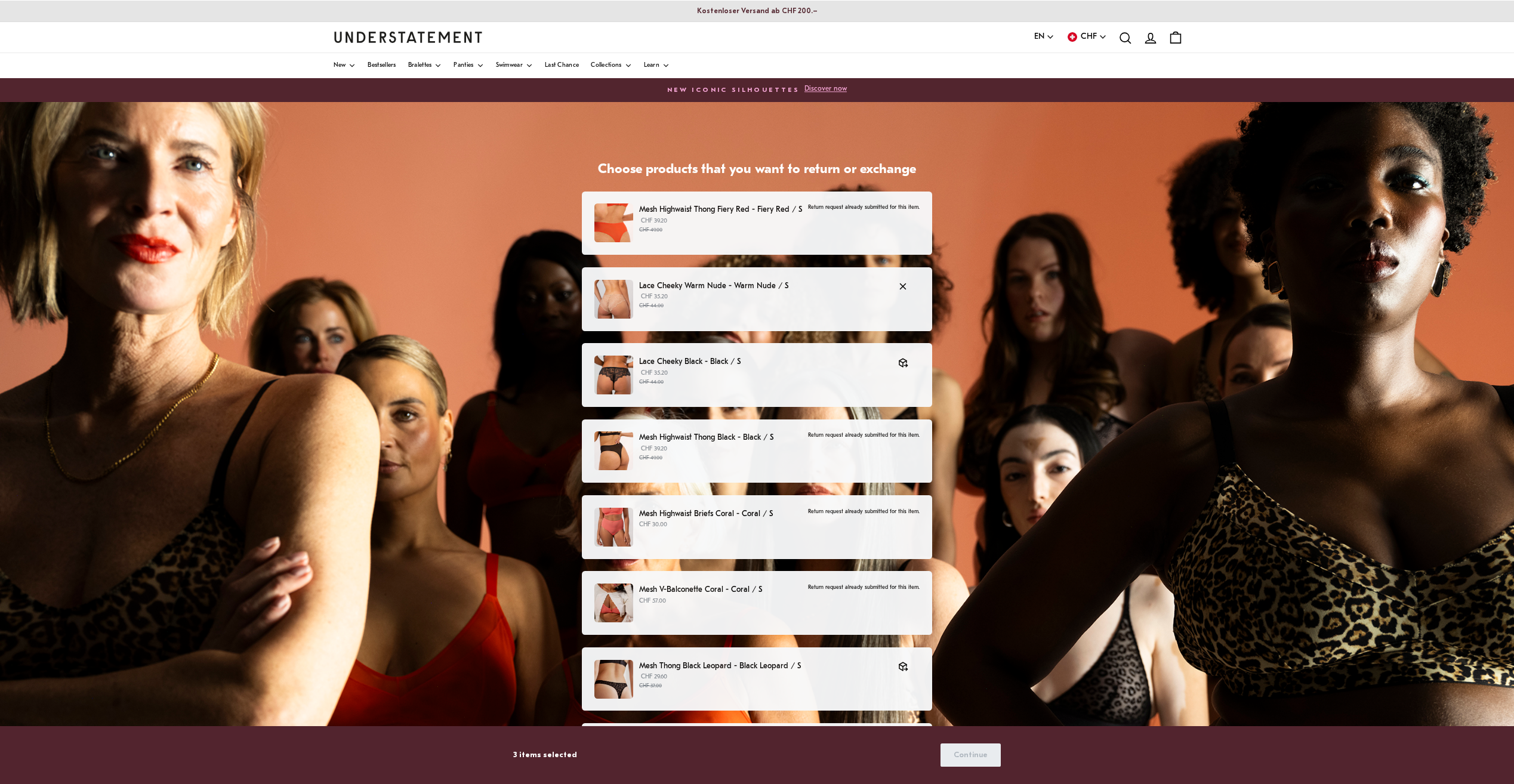
click at [822, 292] on p "Lace Cheeky Warm Nude - Warm Nude / S" at bounding box center [763, 286] width 247 height 12
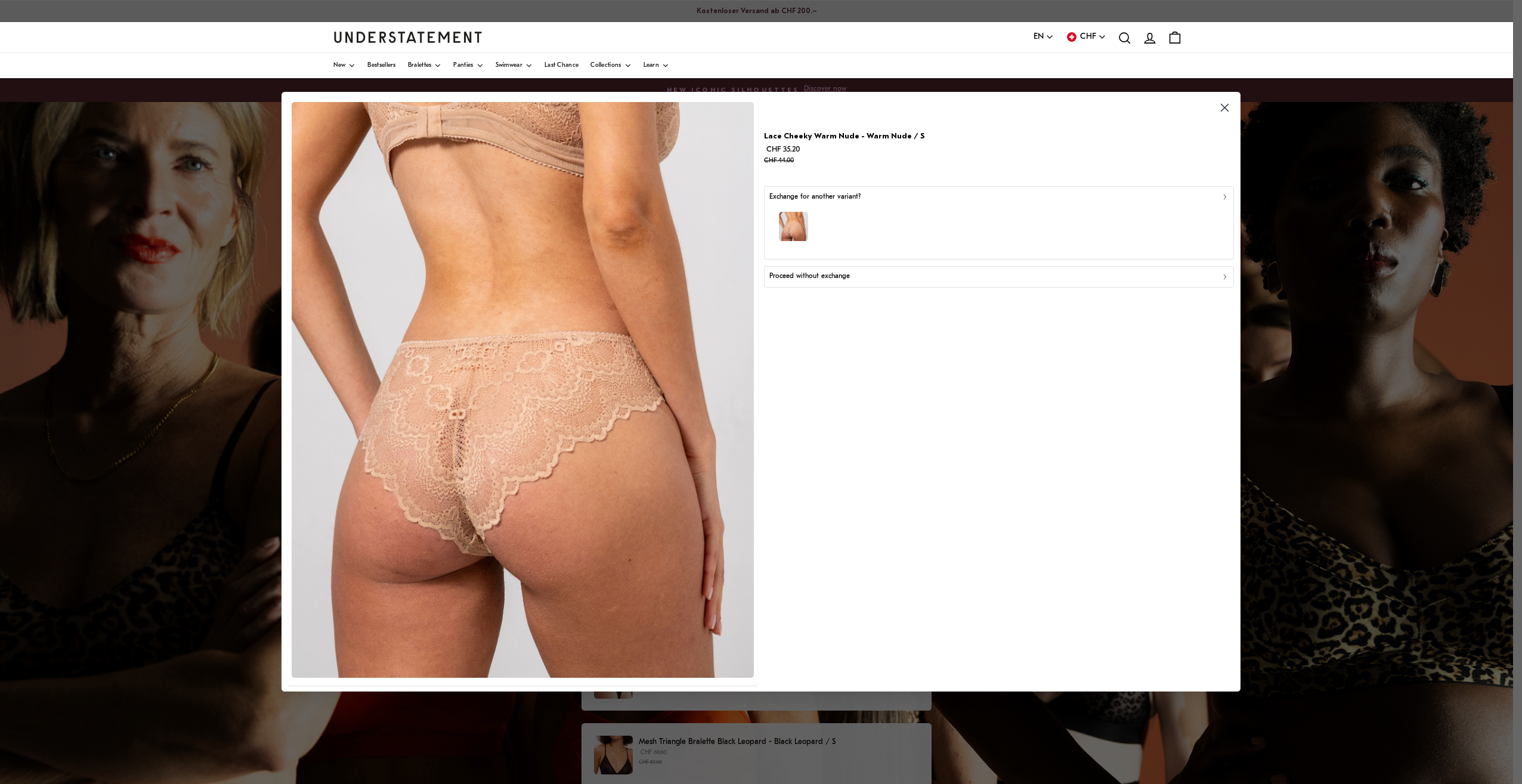
click at [822, 223] on div "button" at bounding box center [999, 229] width 460 height 52
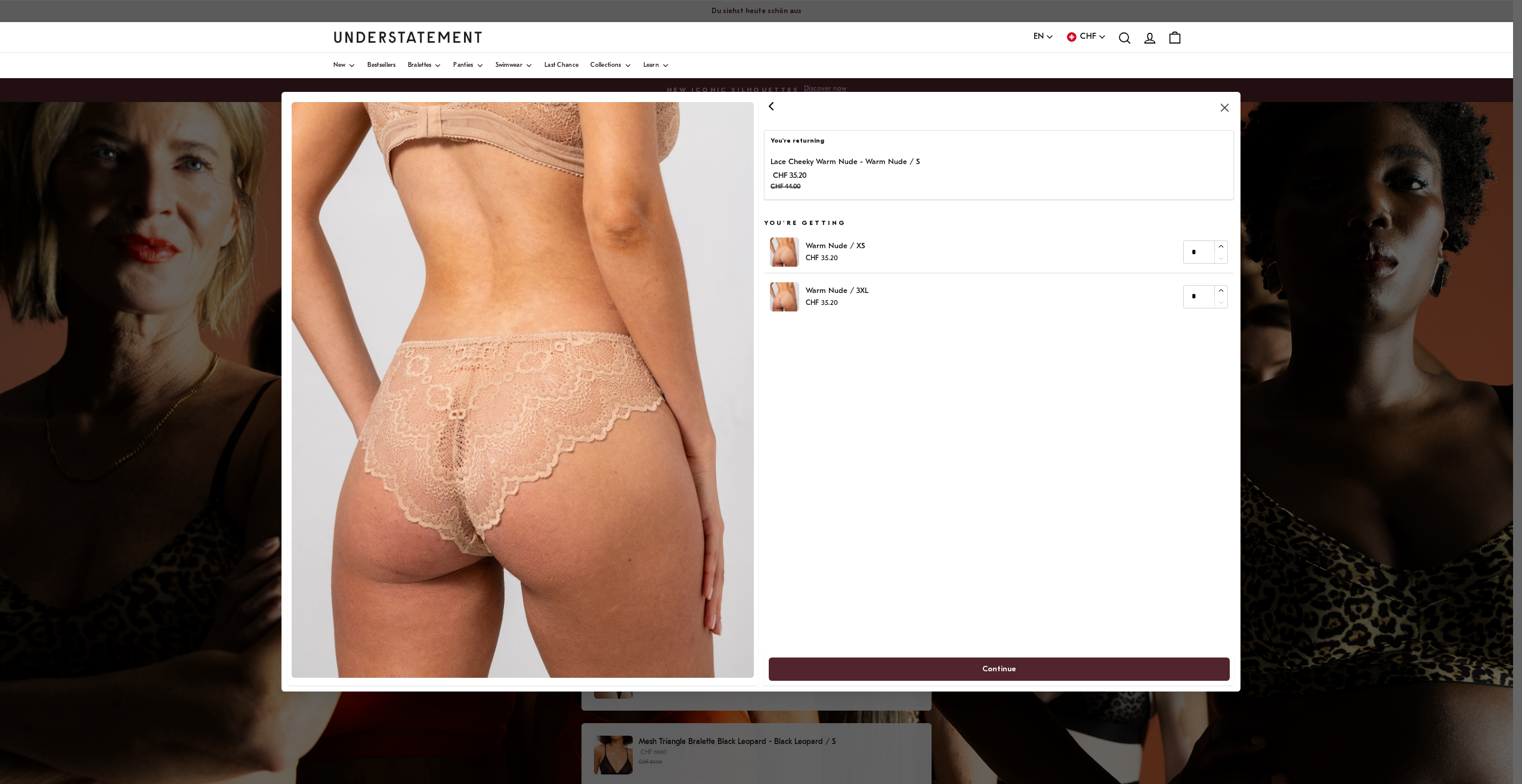
click at [1231, 108] on icon "button" at bounding box center [1225, 109] width 14 height 14
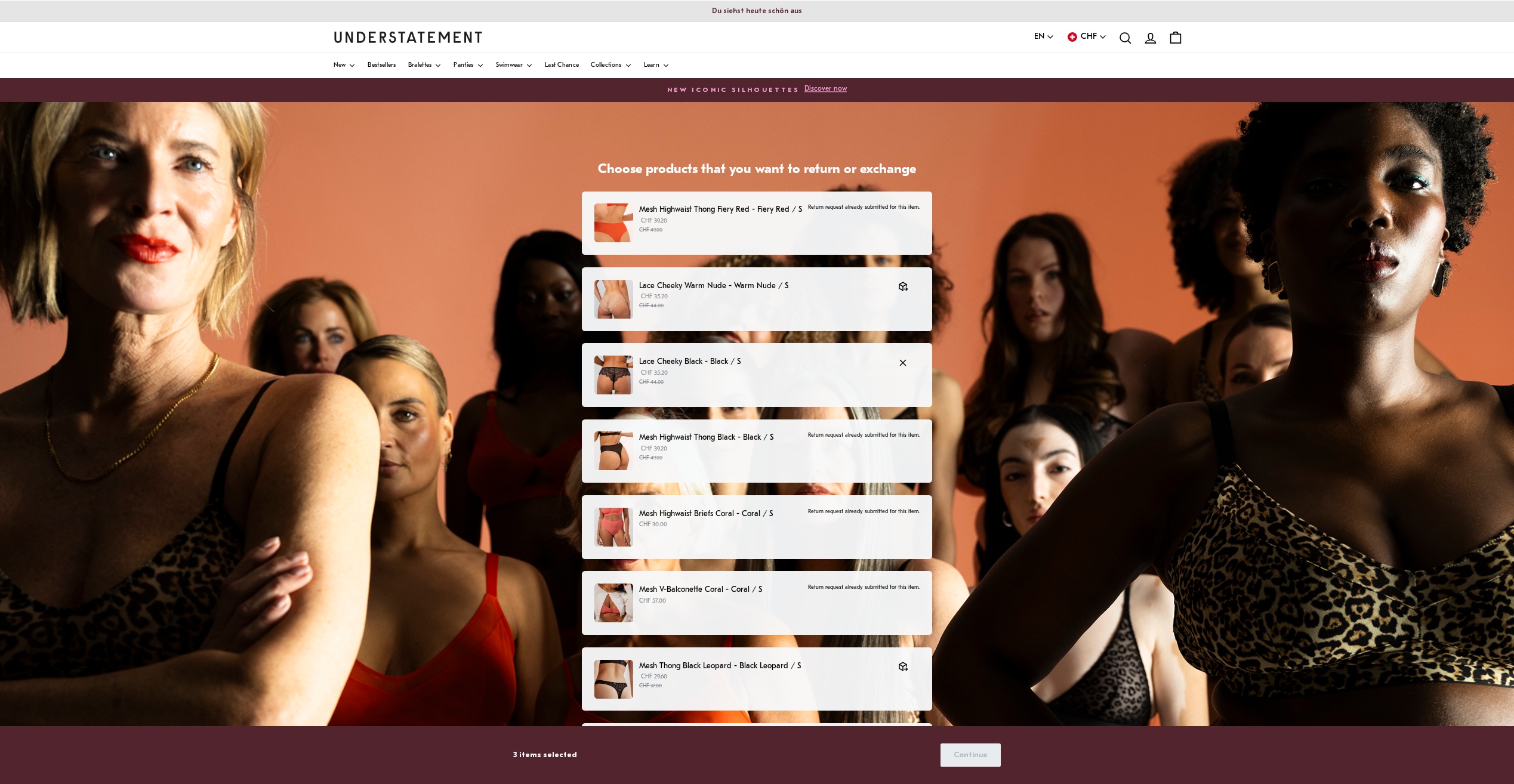
click at [748, 359] on p "Lace Cheeky Black - Black / S" at bounding box center [763, 362] width 247 height 12
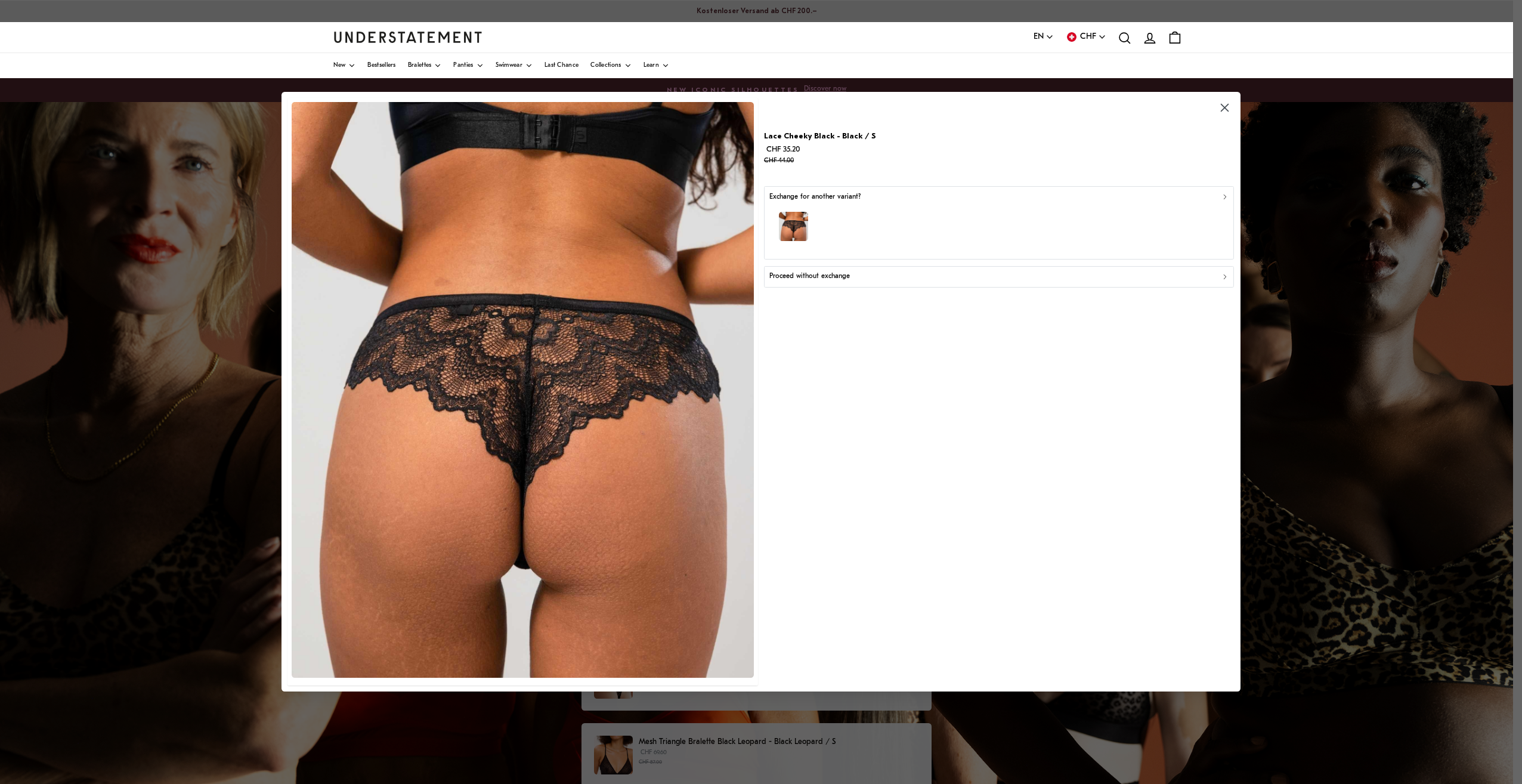
click at [812, 242] on div "button" at bounding box center [999, 229] width 460 height 52
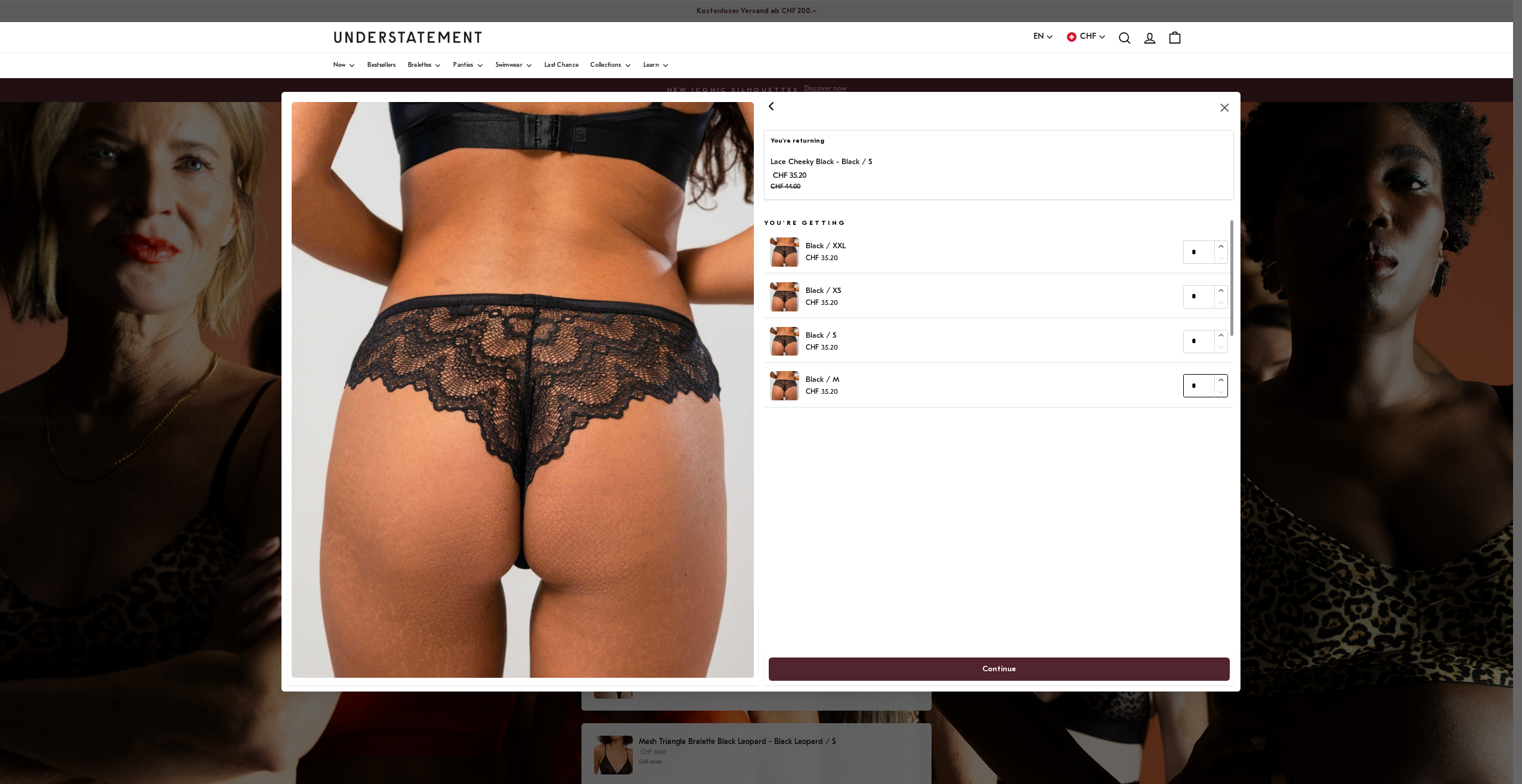
type input "*"
click at [1223, 378] on icon "button" at bounding box center [1220, 380] width 8 height 8
click at [1058, 669] on span "Continue" at bounding box center [999, 668] width 435 height 22
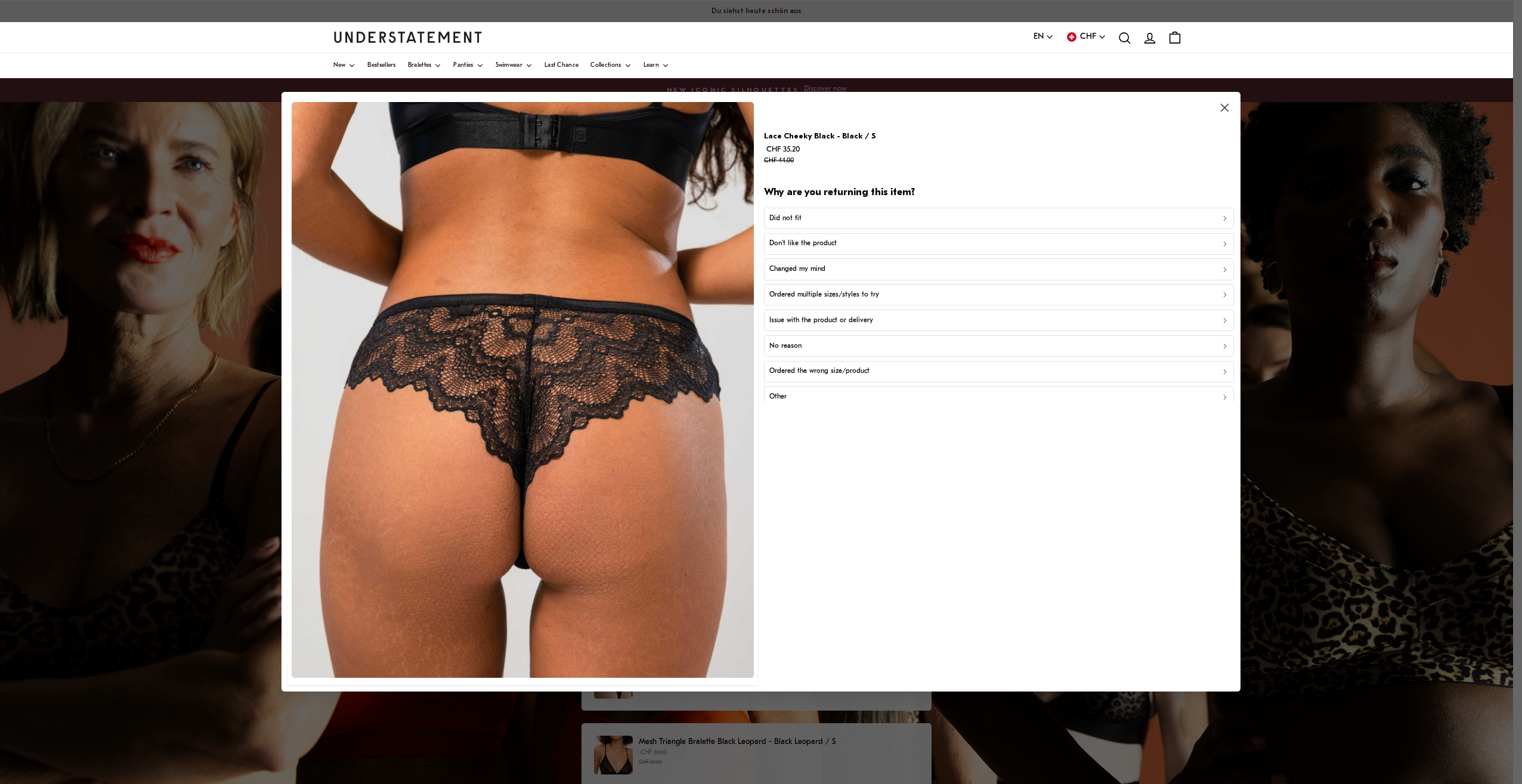
click at [1219, 105] on icon "button" at bounding box center [1225, 109] width 14 height 14
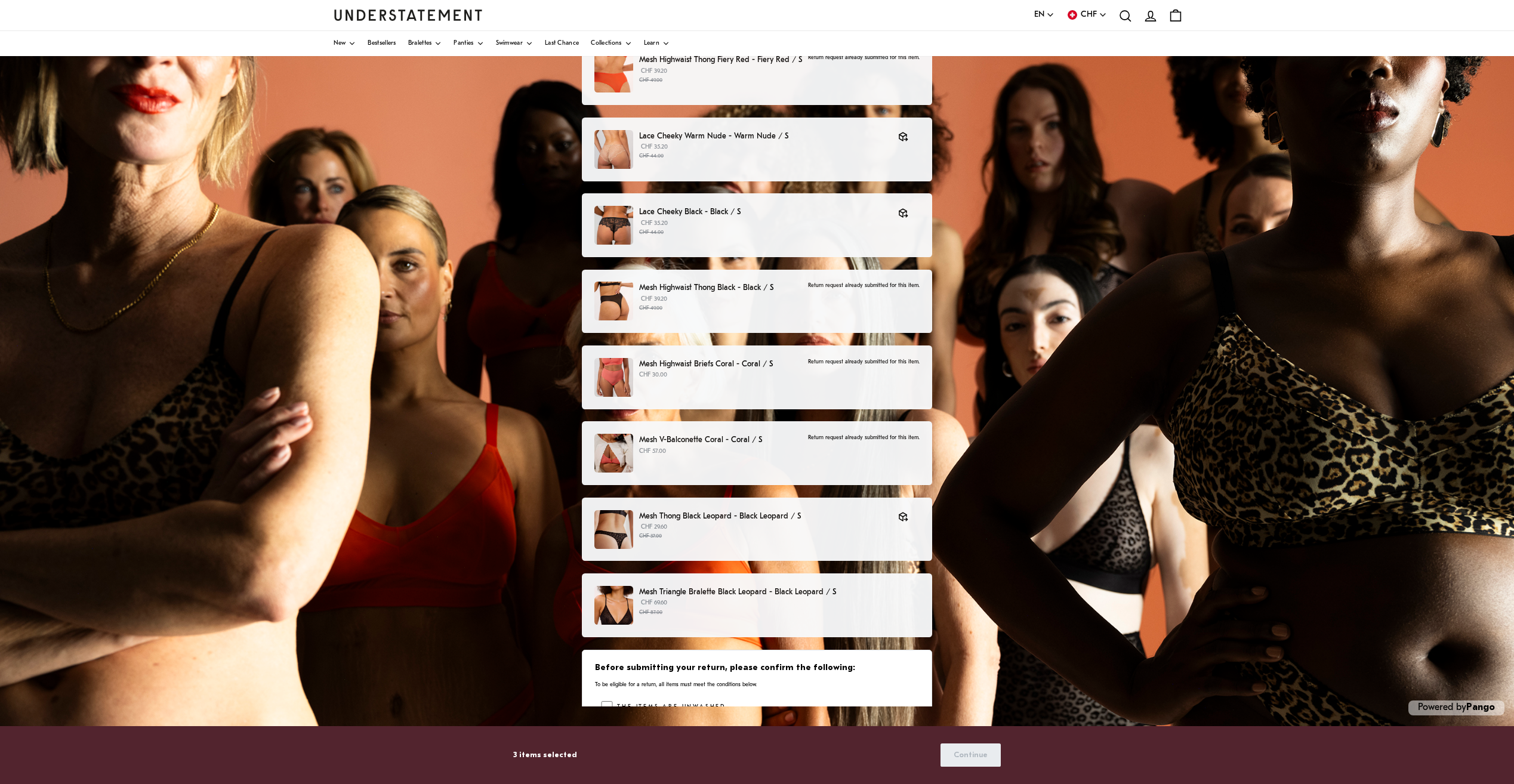
scroll to position [119, 0]
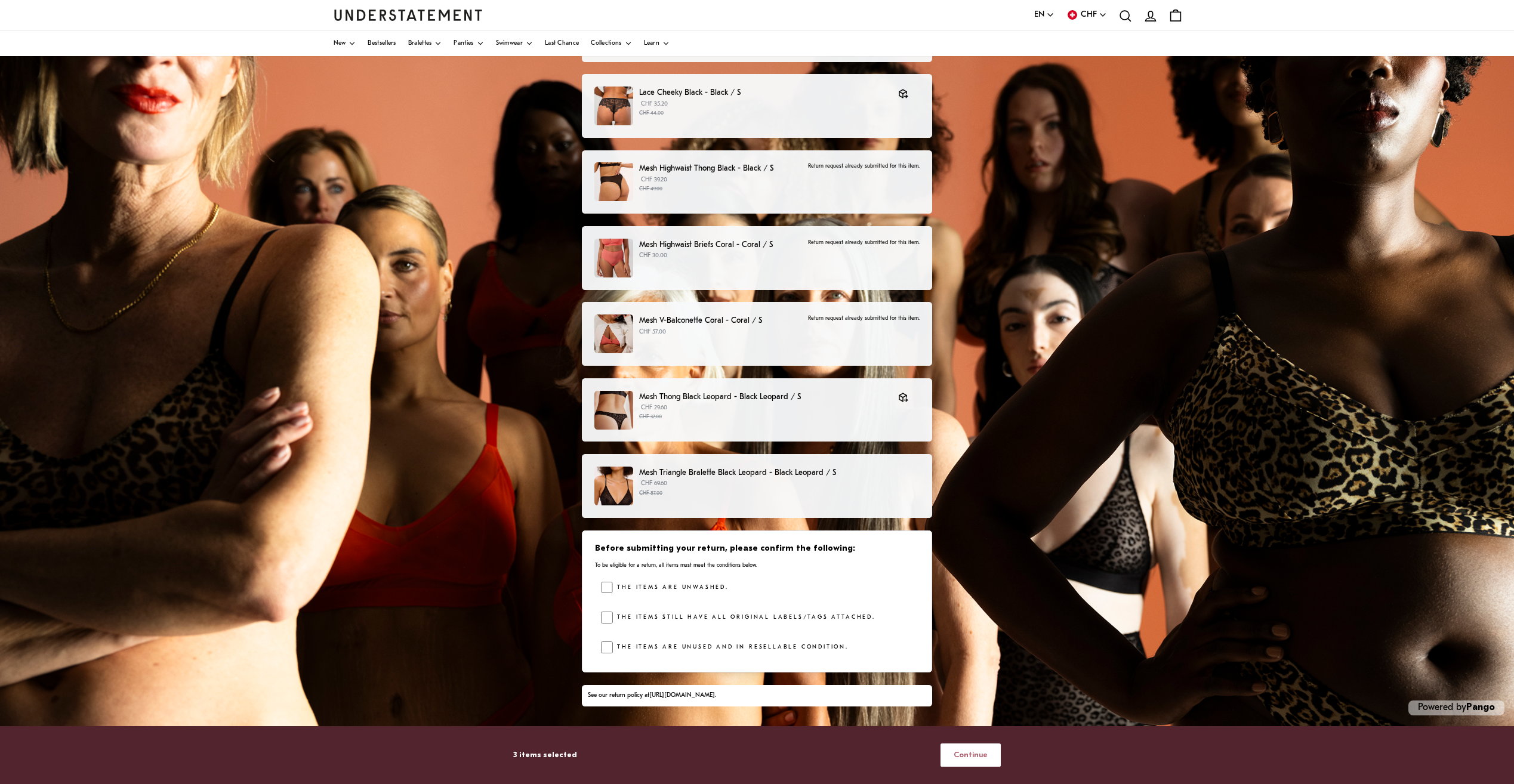
click at [982, 766] on button "Continue" at bounding box center [970, 754] width 60 height 23
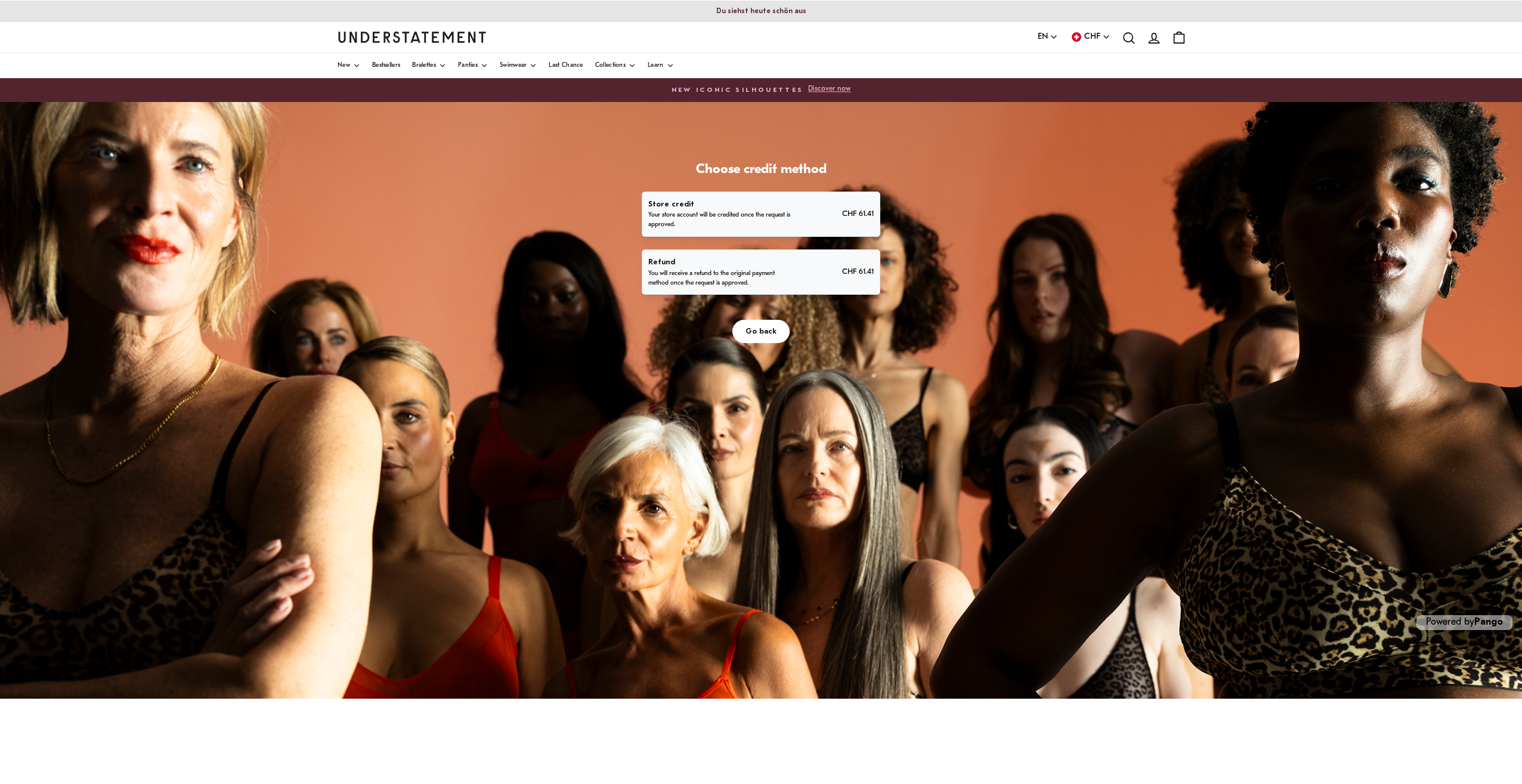
click at [765, 223] on p "Your store account will be credited once the request is approved." at bounding box center [720, 220] width 143 height 19
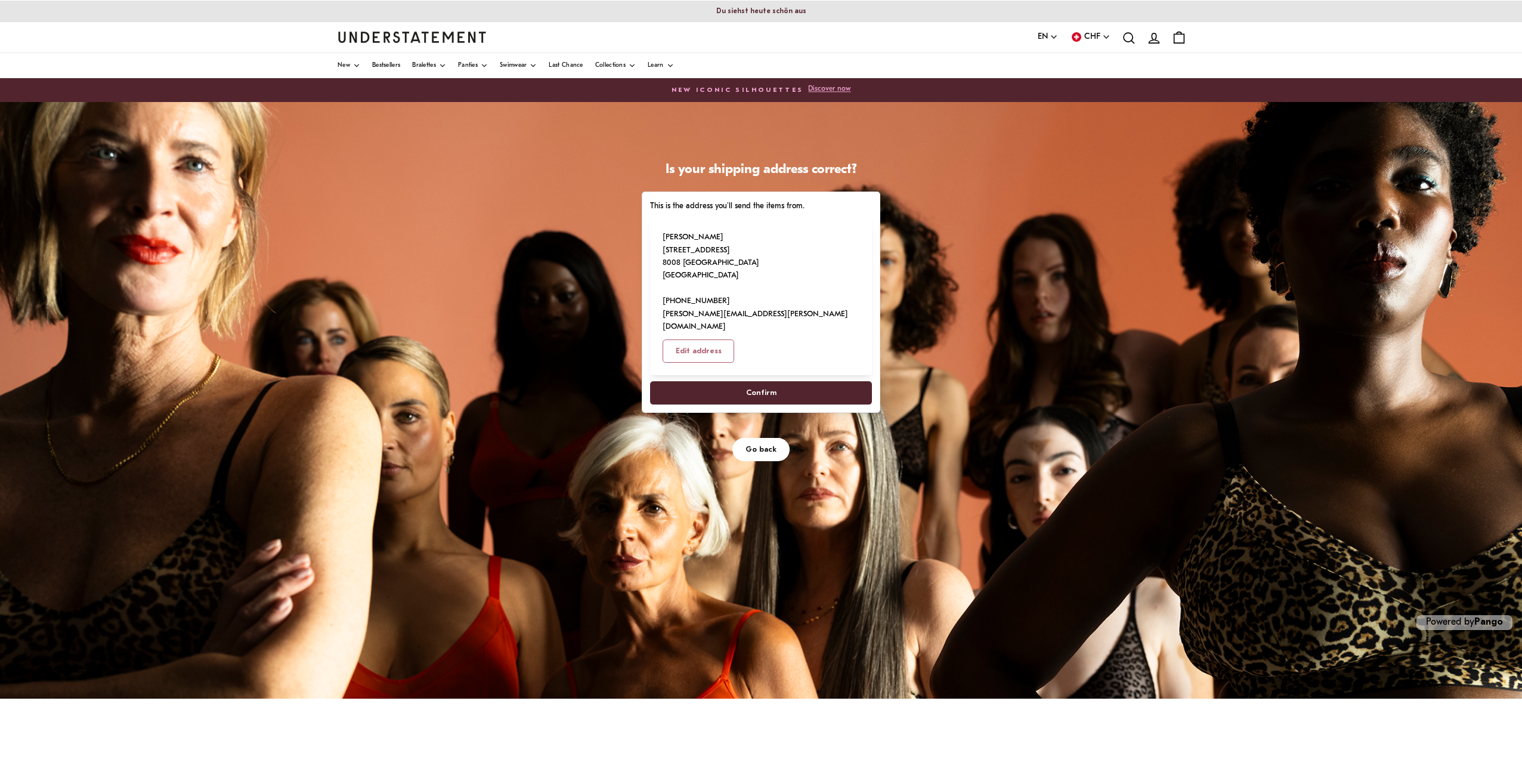
click at [803, 382] on span "Confirm" at bounding box center [761, 392] width 196 height 22
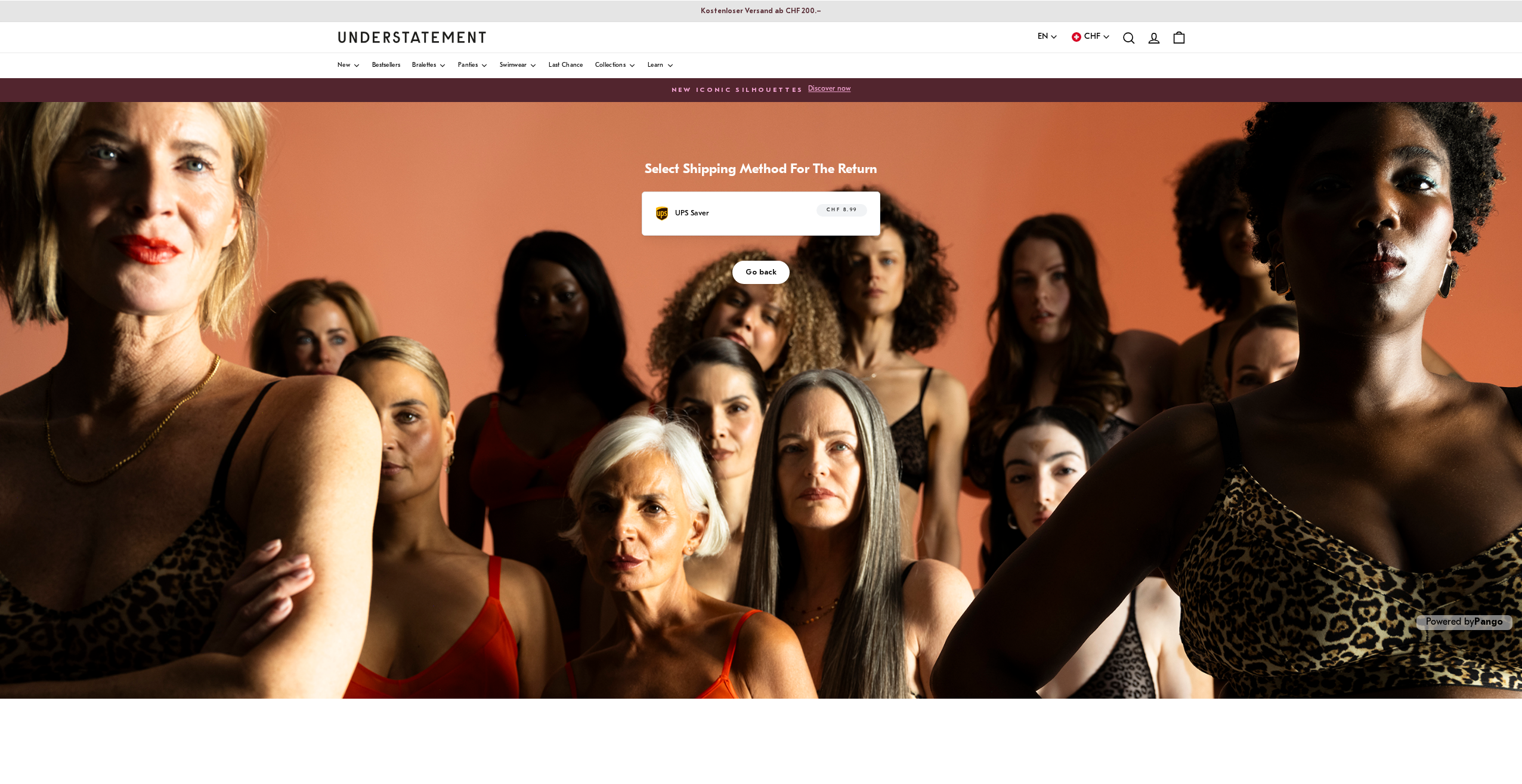
click at [774, 277] on span "Go back" at bounding box center [761, 272] width 31 height 22
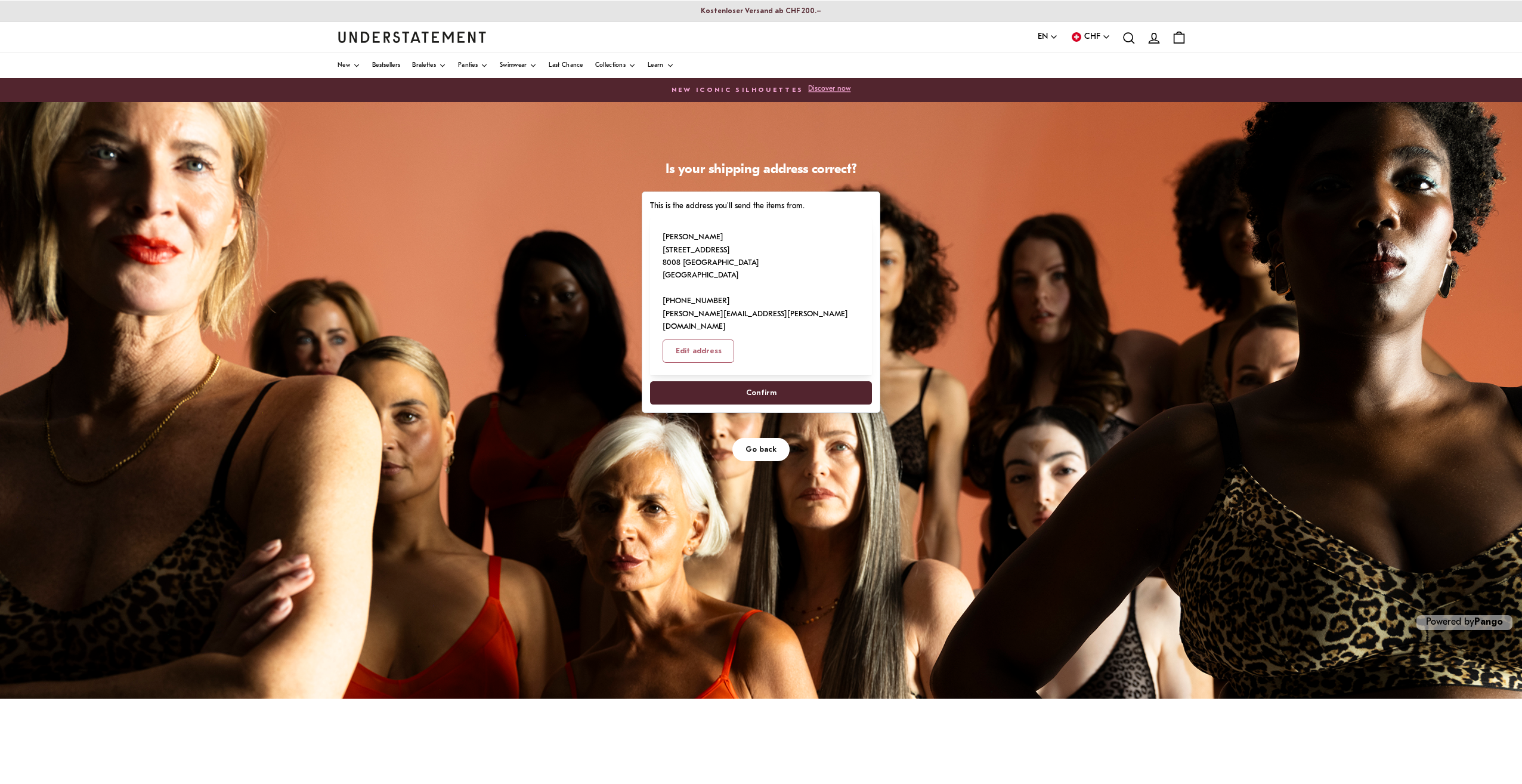
click at [778, 382] on span "Confirm" at bounding box center [761, 392] width 196 height 22
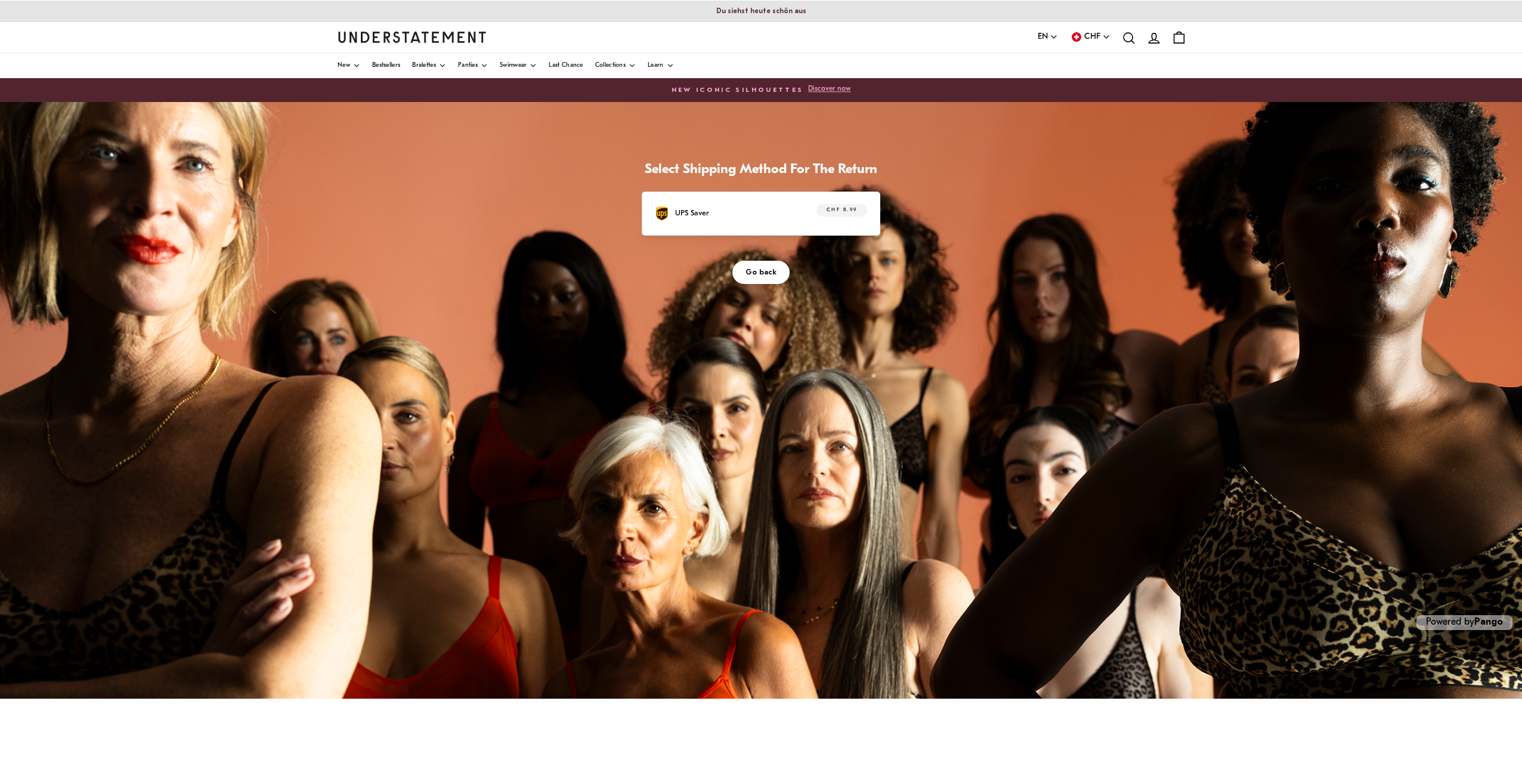
click at [787, 224] on div "UPS Saver CHF 8.99" at bounding box center [761, 213] width 238 height 44
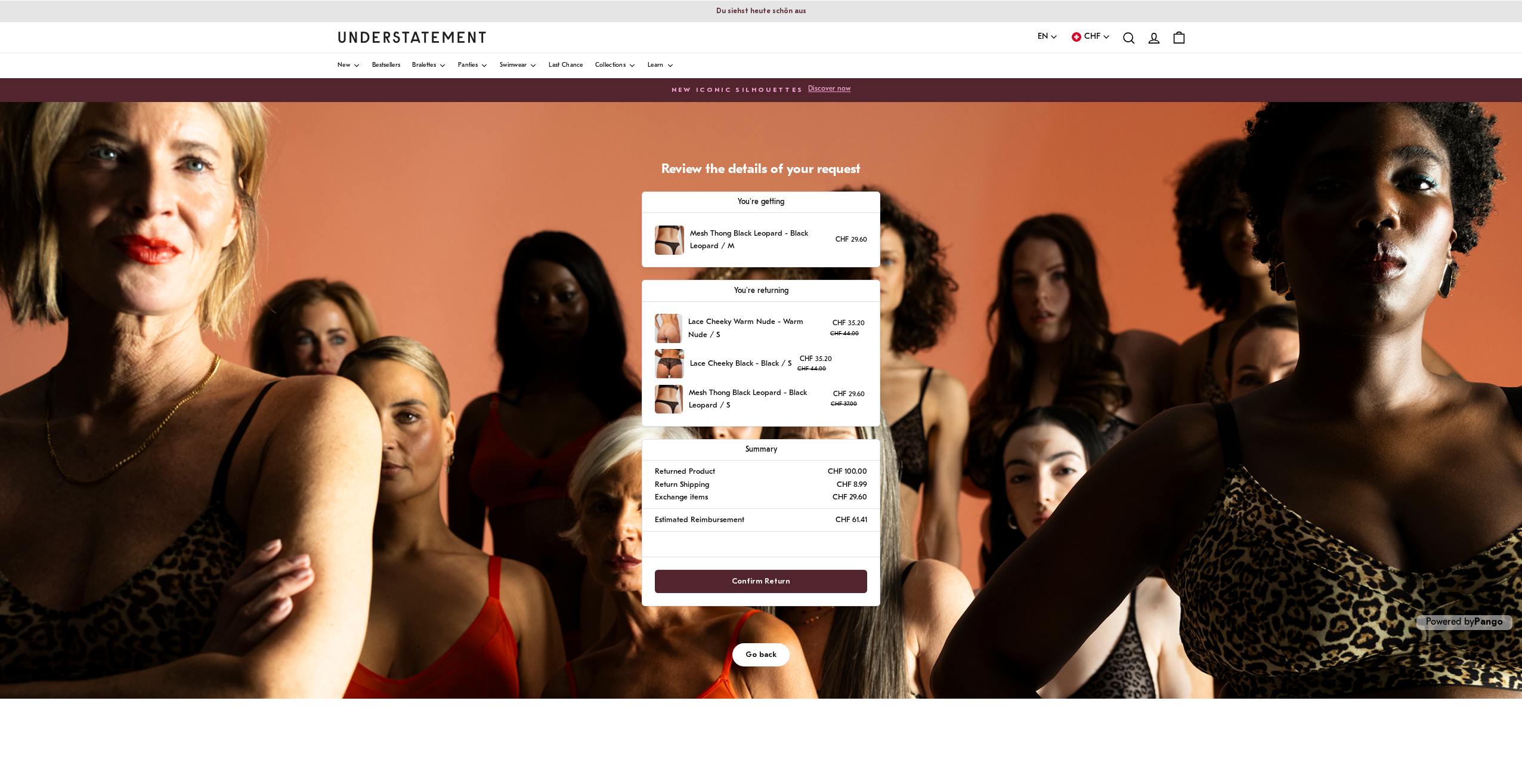
click at [714, 405] on p "Mesh Thong Black Leopard - Black Leopard / S" at bounding box center [756, 400] width 136 height 26
click at [762, 216] on div "Mesh Thong Black Leopard - Black Leopard / M CHF 29.60" at bounding box center [761, 240] width 237 height 54
drag, startPoint x: 762, startPoint y: 216, endPoint x: 743, endPoint y: 258, distance: 46.1
click at [743, 258] on div "Mesh Thong Black Leopard - Black Leopard / M CHF 29.60" at bounding box center [761, 240] width 237 height 54
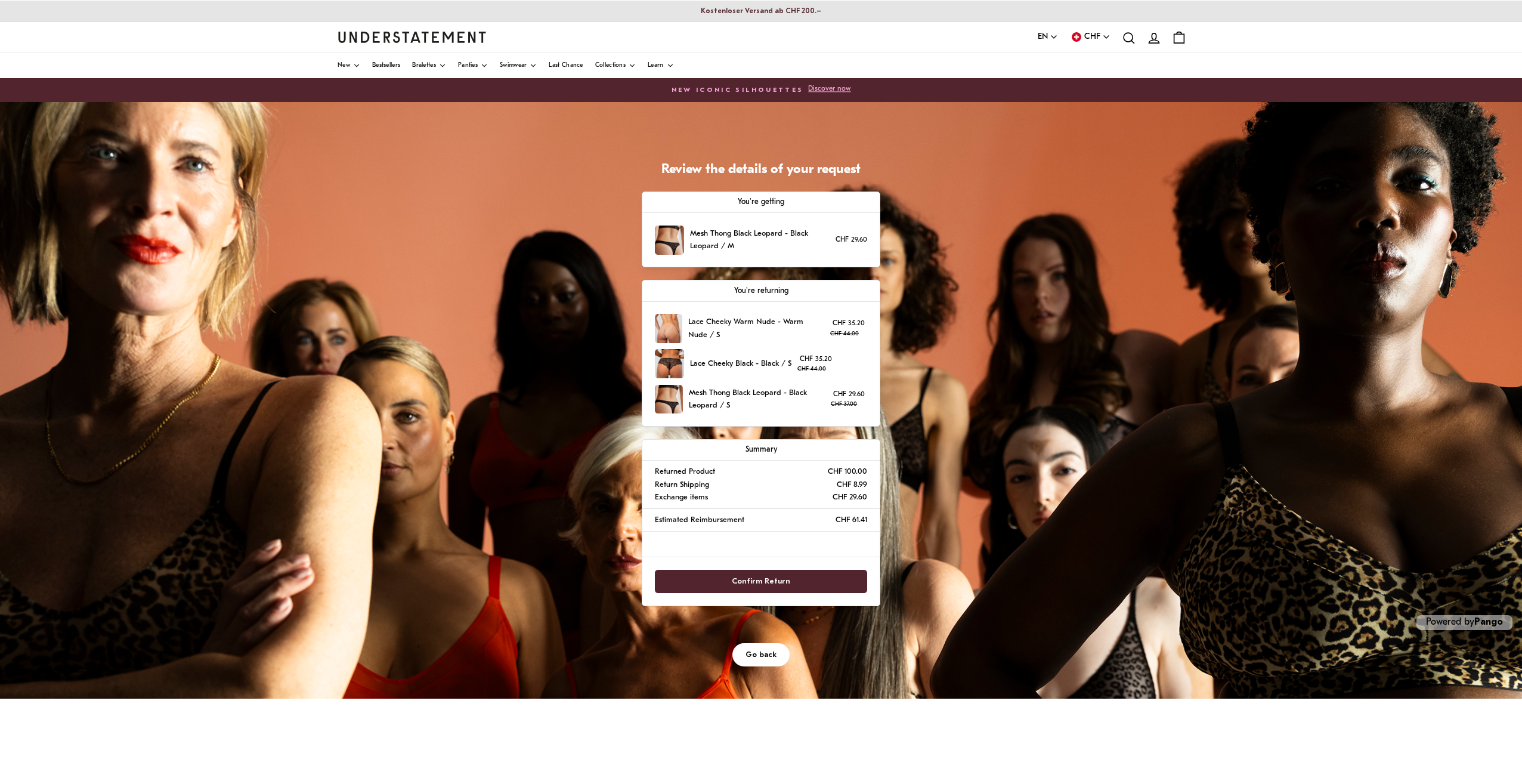
click at [767, 657] on span "Go back" at bounding box center [761, 654] width 31 height 22
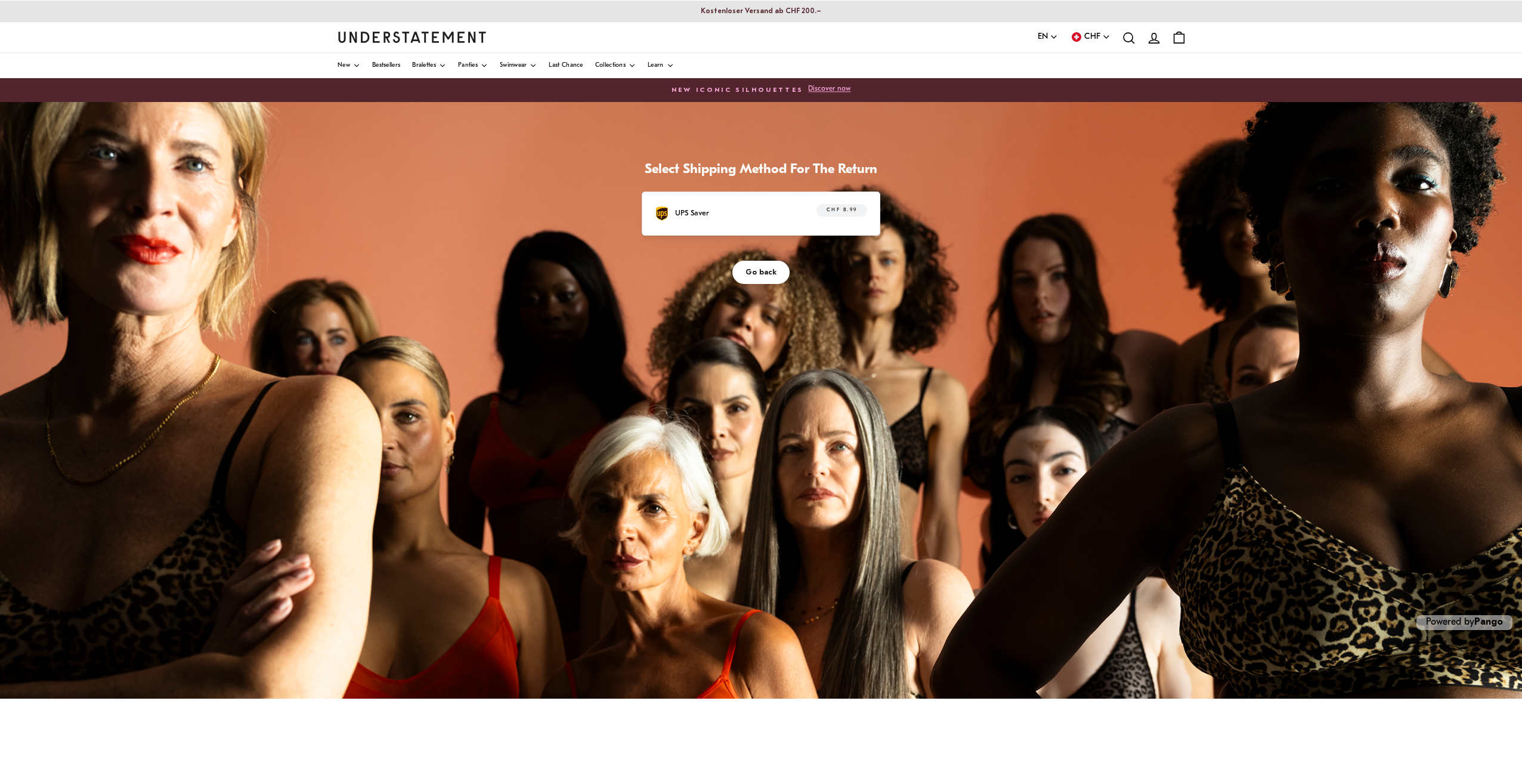
click at [774, 274] on span "Go back" at bounding box center [761, 272] width 31 height 22
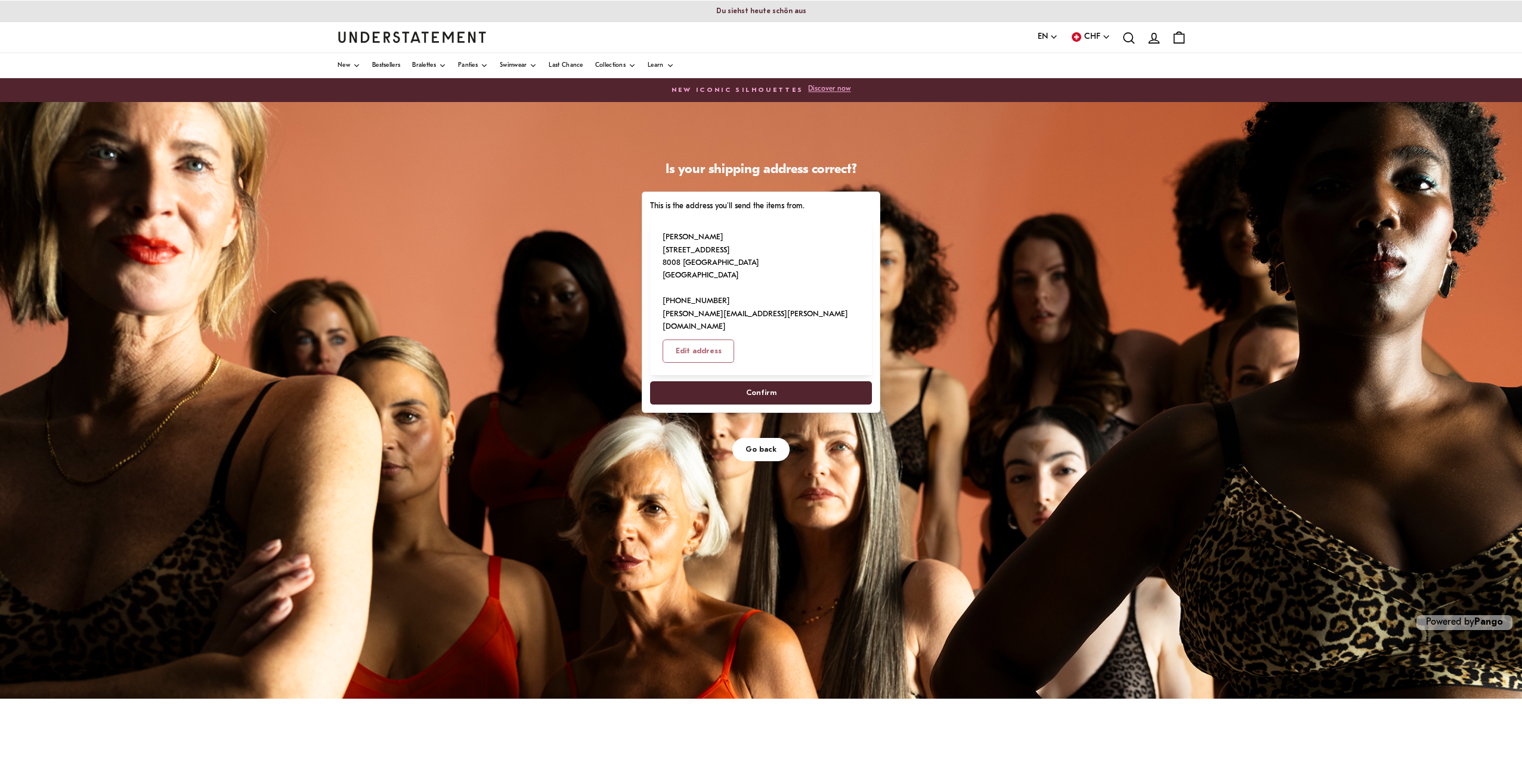
click at [748, 438] on span "Go back" at bounding box center [761, 448] width 31 height 22
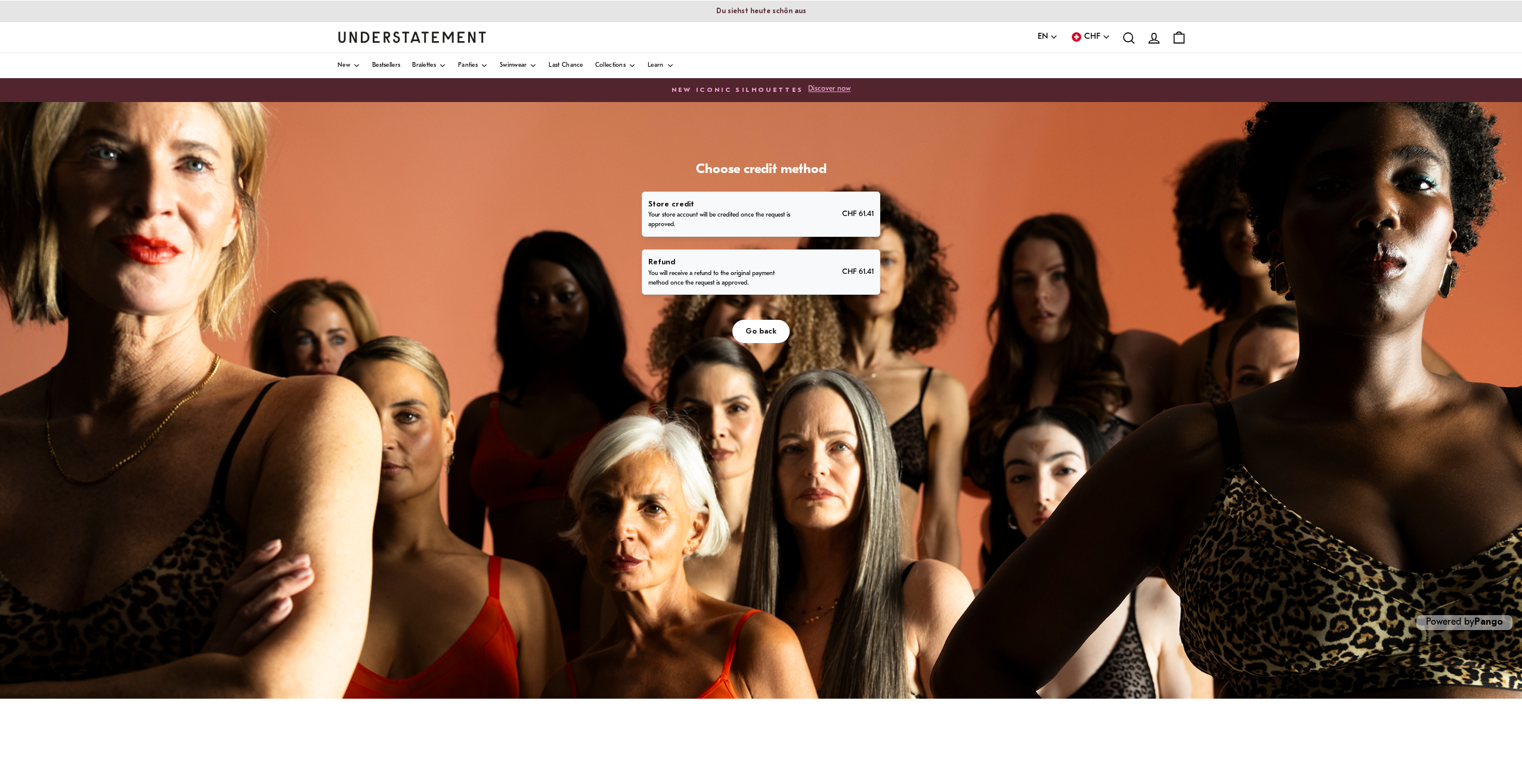
click at [774, 337] on span "Go back" at bounding box center [761, 330] width 31 height 22
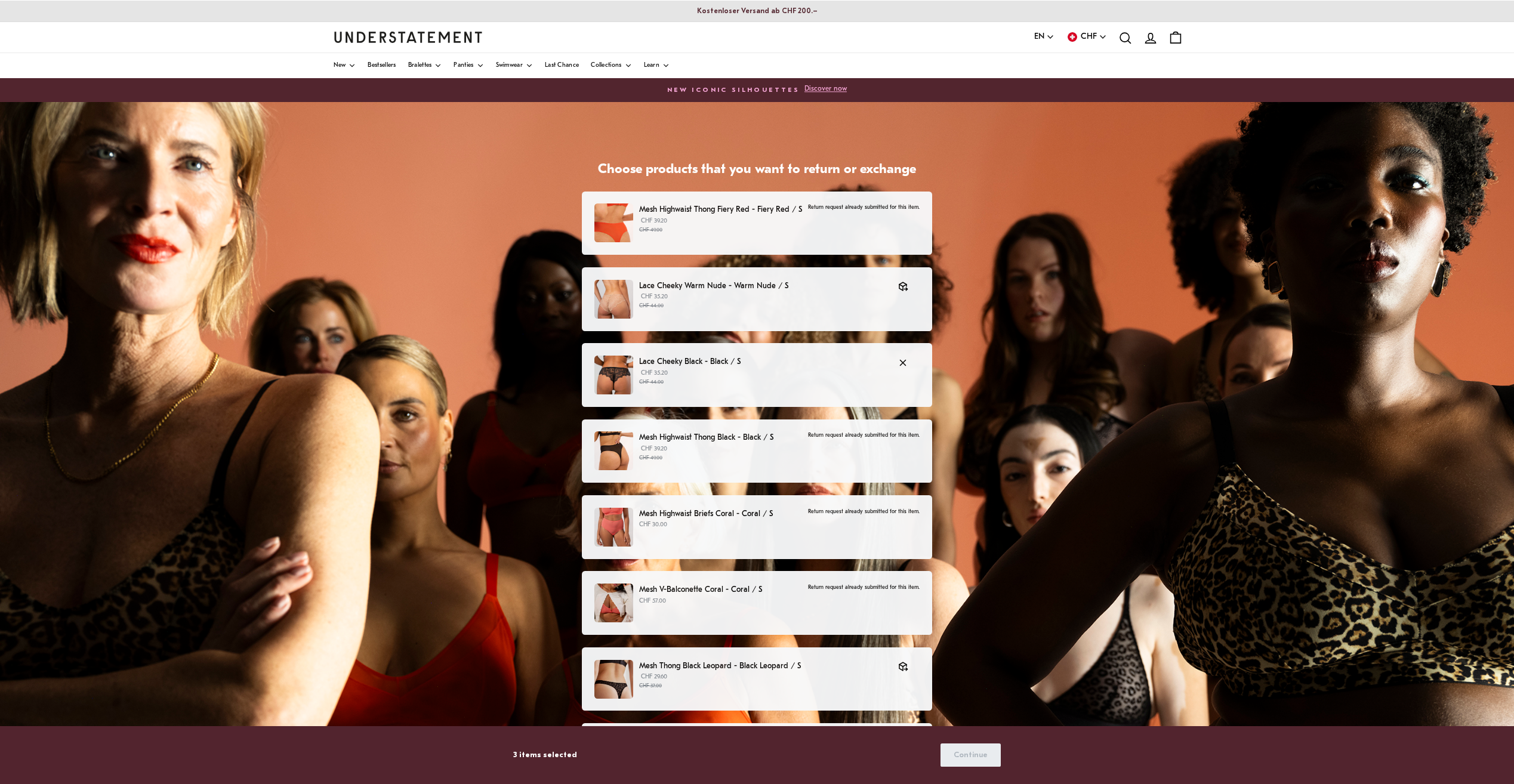
click at [823, 353] on div "Lace Cheeky Black - Black / S CHF 35.20 CHF 44.00" at bounding box center [757, 375] width 350 height 63
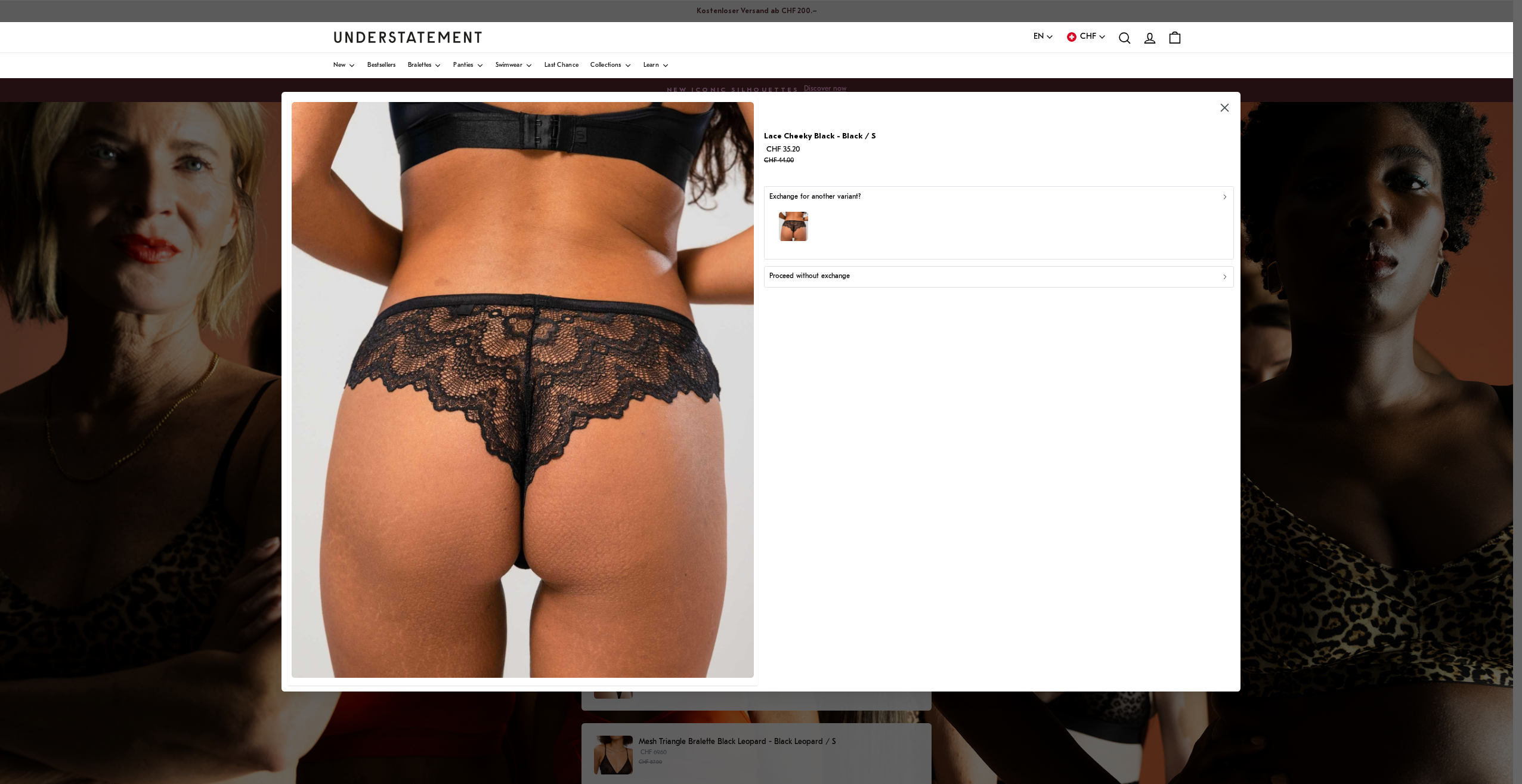
click at [864, 239] on div "button" at bounding box center [999, 229] width 460 height 52
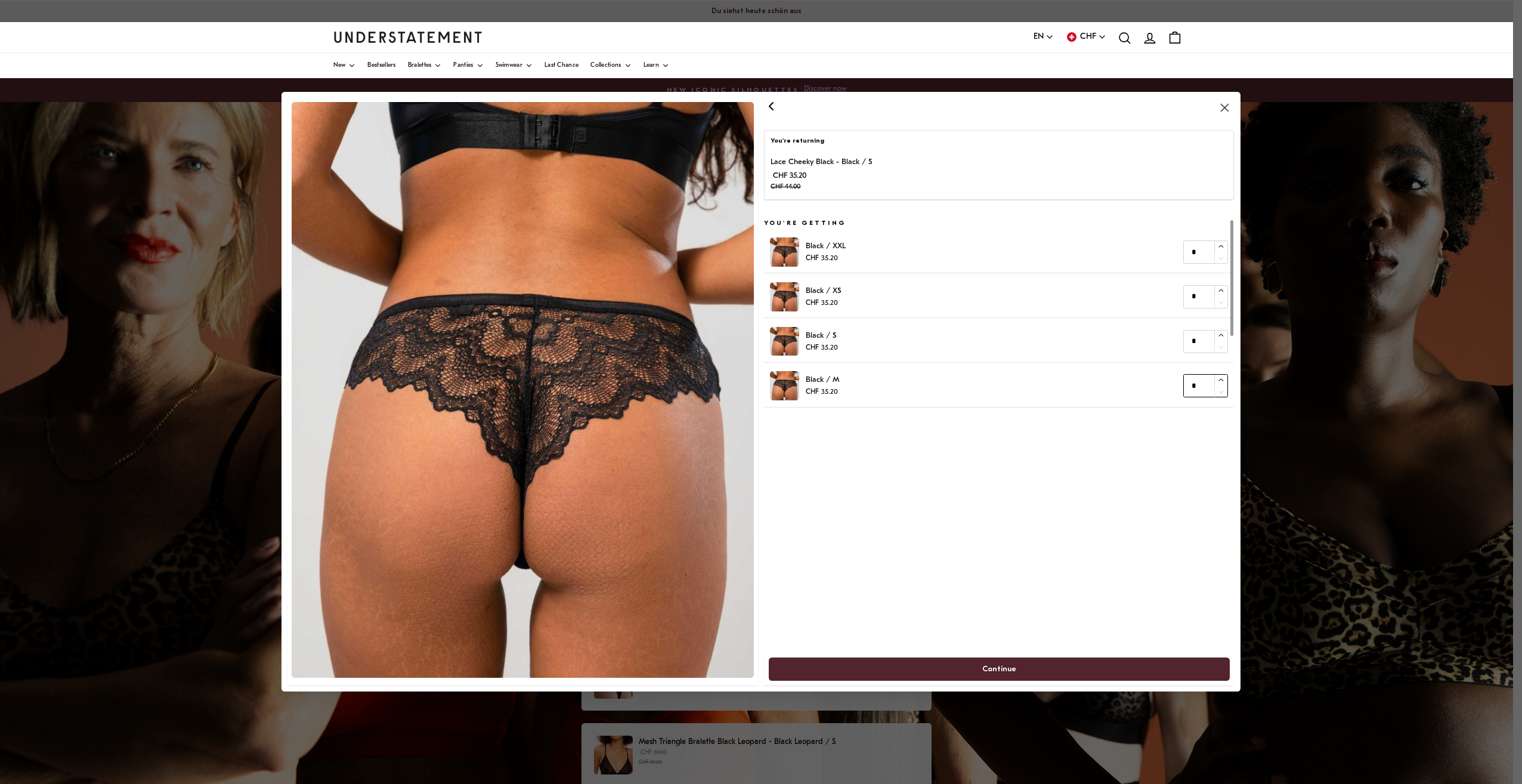
type input "*"
click at [1223, 383] on icon "button" at bounding box center [1220, 380] width 8 height 8
click at [1035, 666] on span "Continue" at bounding box center [999, 668] width 435 height 22
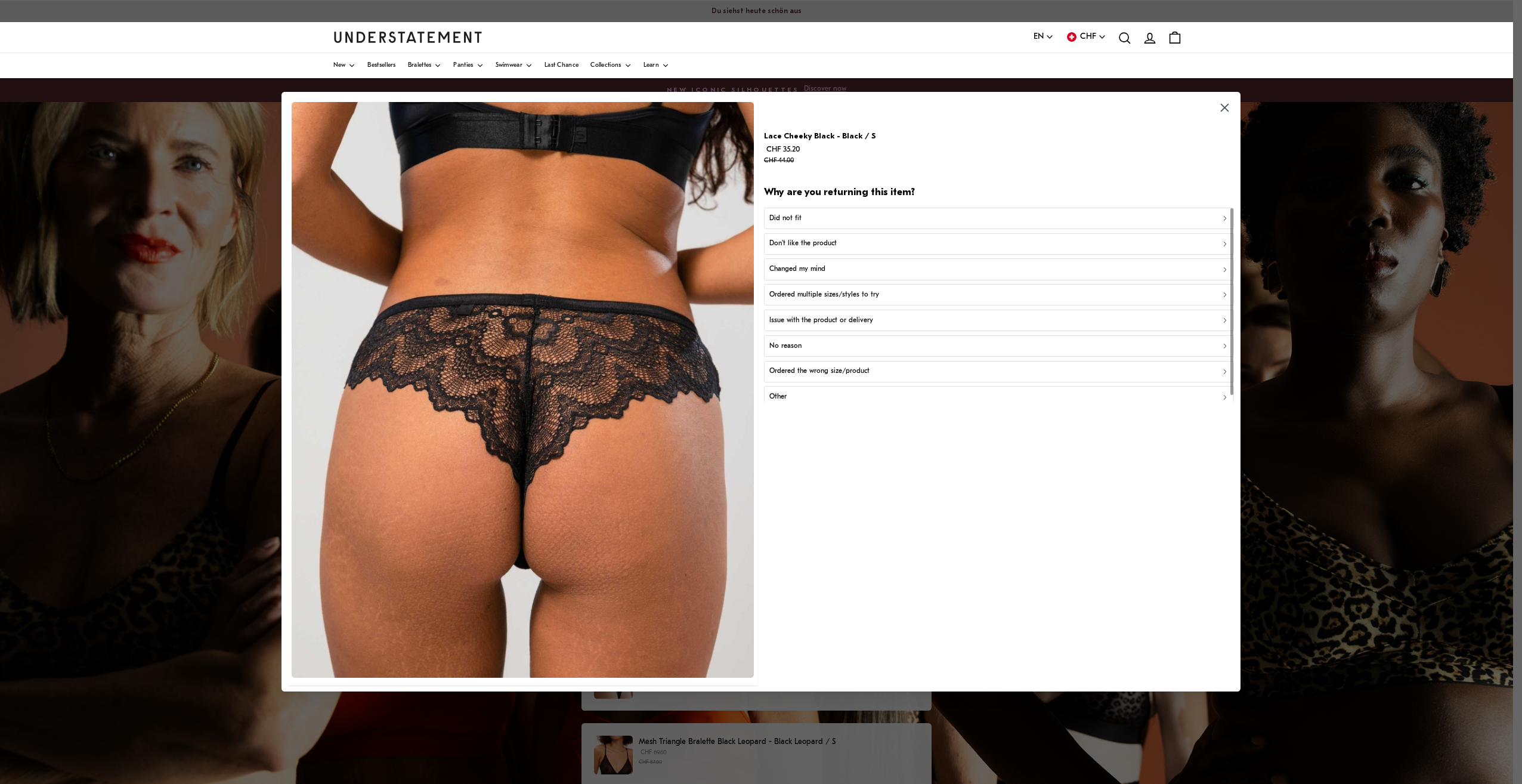
click at [821, 215] on div "Did not fit" at bounding box center [999, 218] width 460 height 11
click at [821, 215] on div "Too small" at bounding box center [999, 218] width 460 height 11
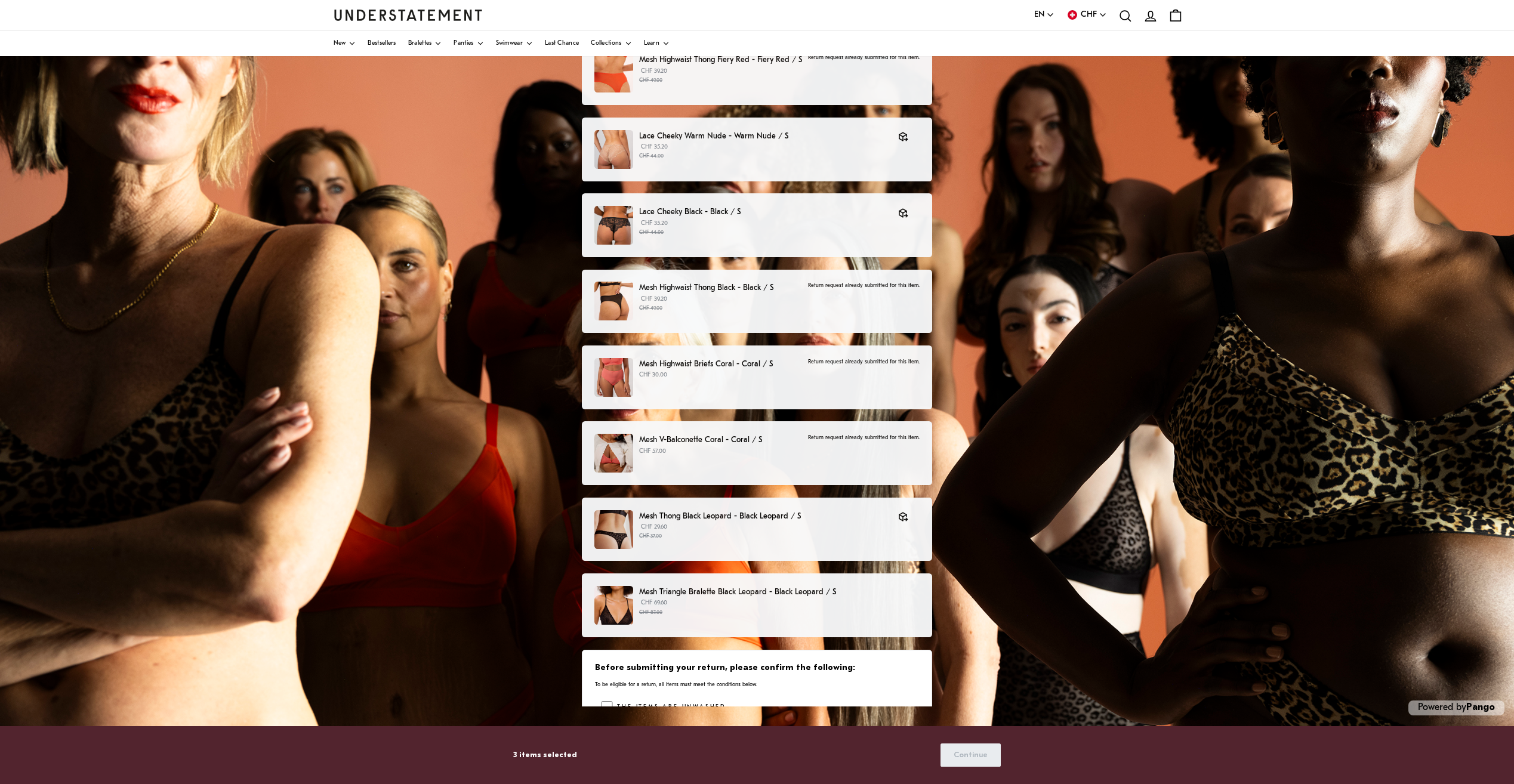
scroll to position [119, 0]
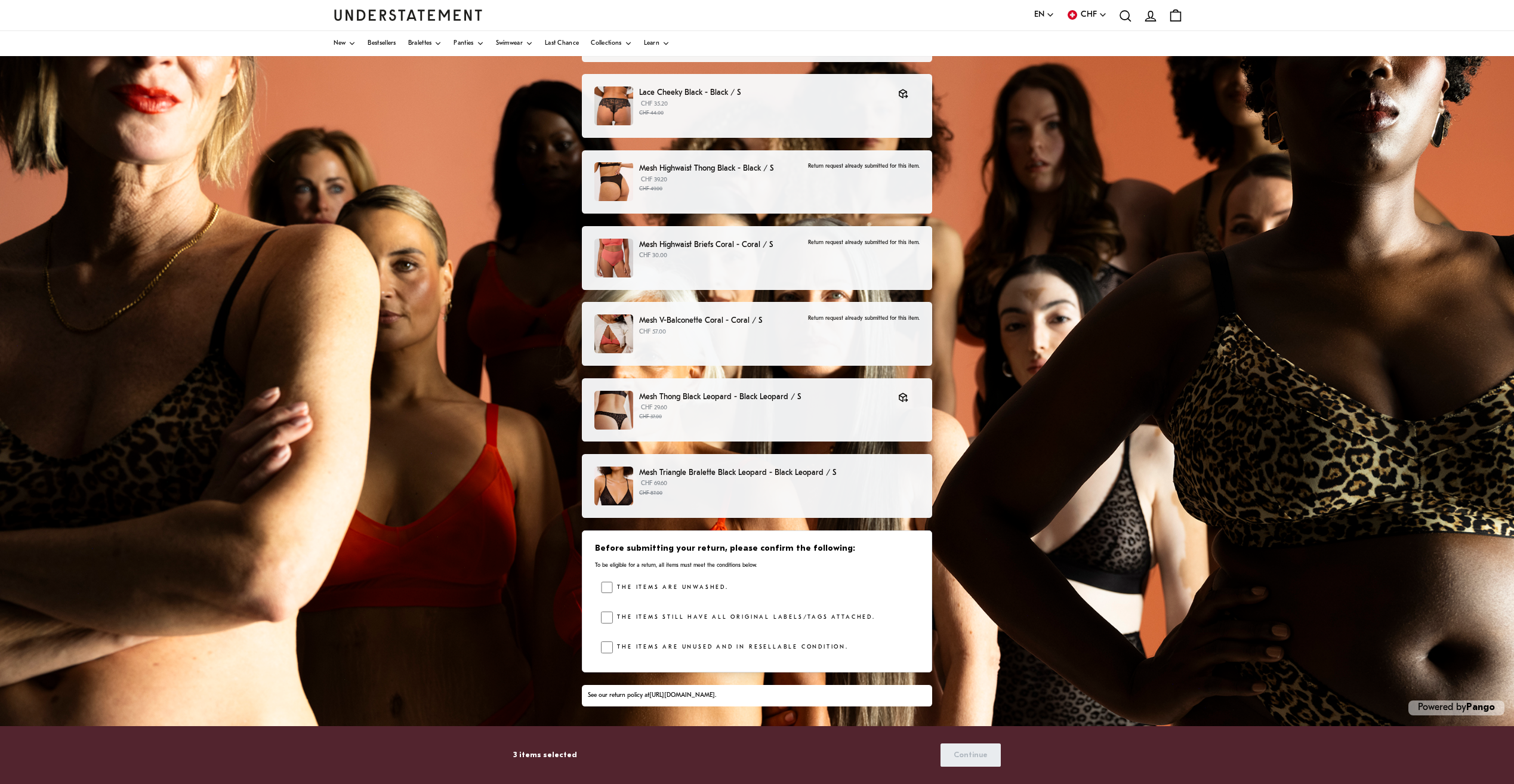
click at [606, 594] on div "The items are unwashed." at bounding box center [760, 590] width 318 height 18
click at [616, 585] on div "The items are unwashed." at bounding box center [760, 590] width 318 height 18
click at [977, 760] on span "Continue" at bounding box center [970, 754] width 34 height 22
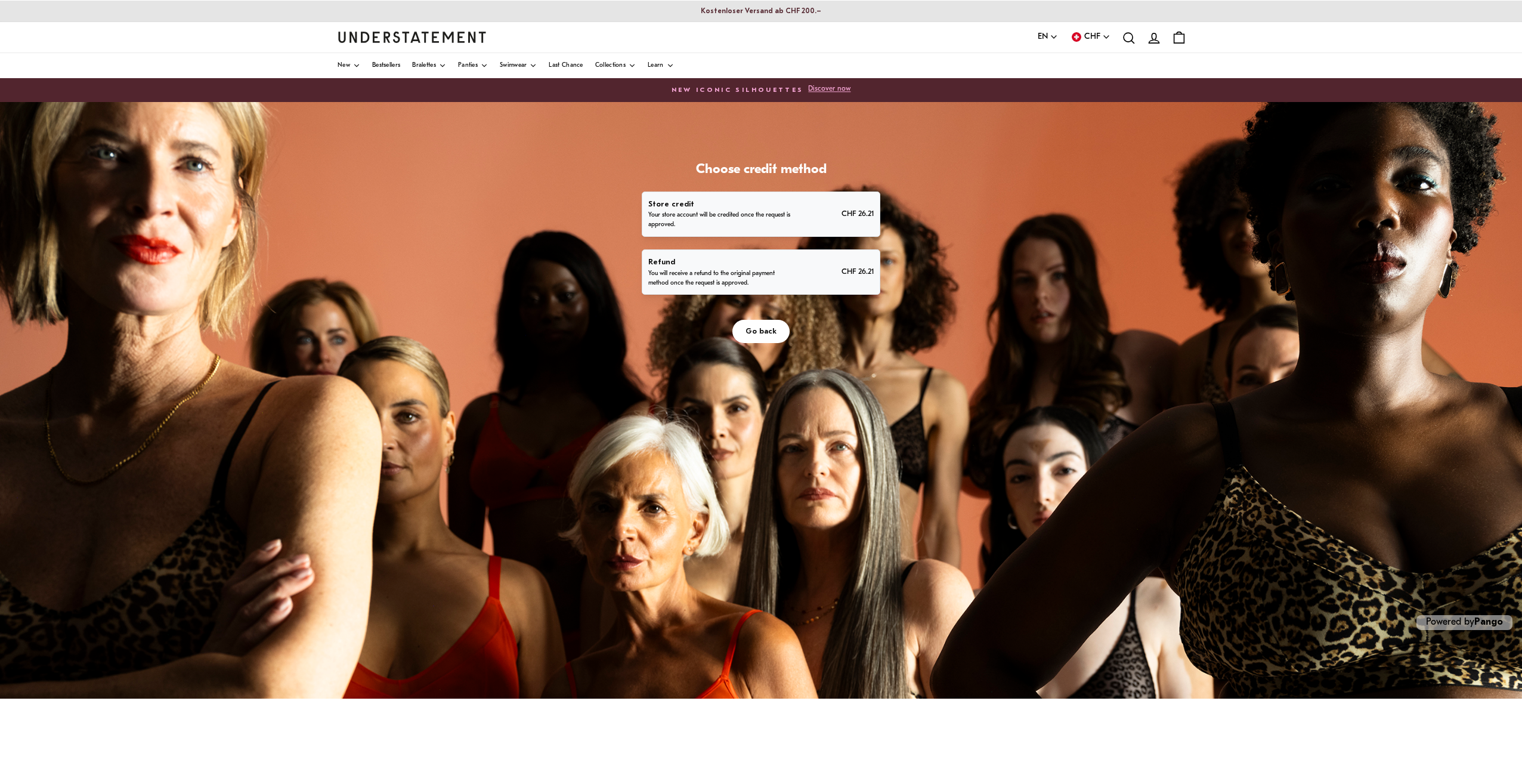
click at [753, 218] on p "Your store account will be credited once the request is approved." at bounding box center [720, 220] width 143 height 19
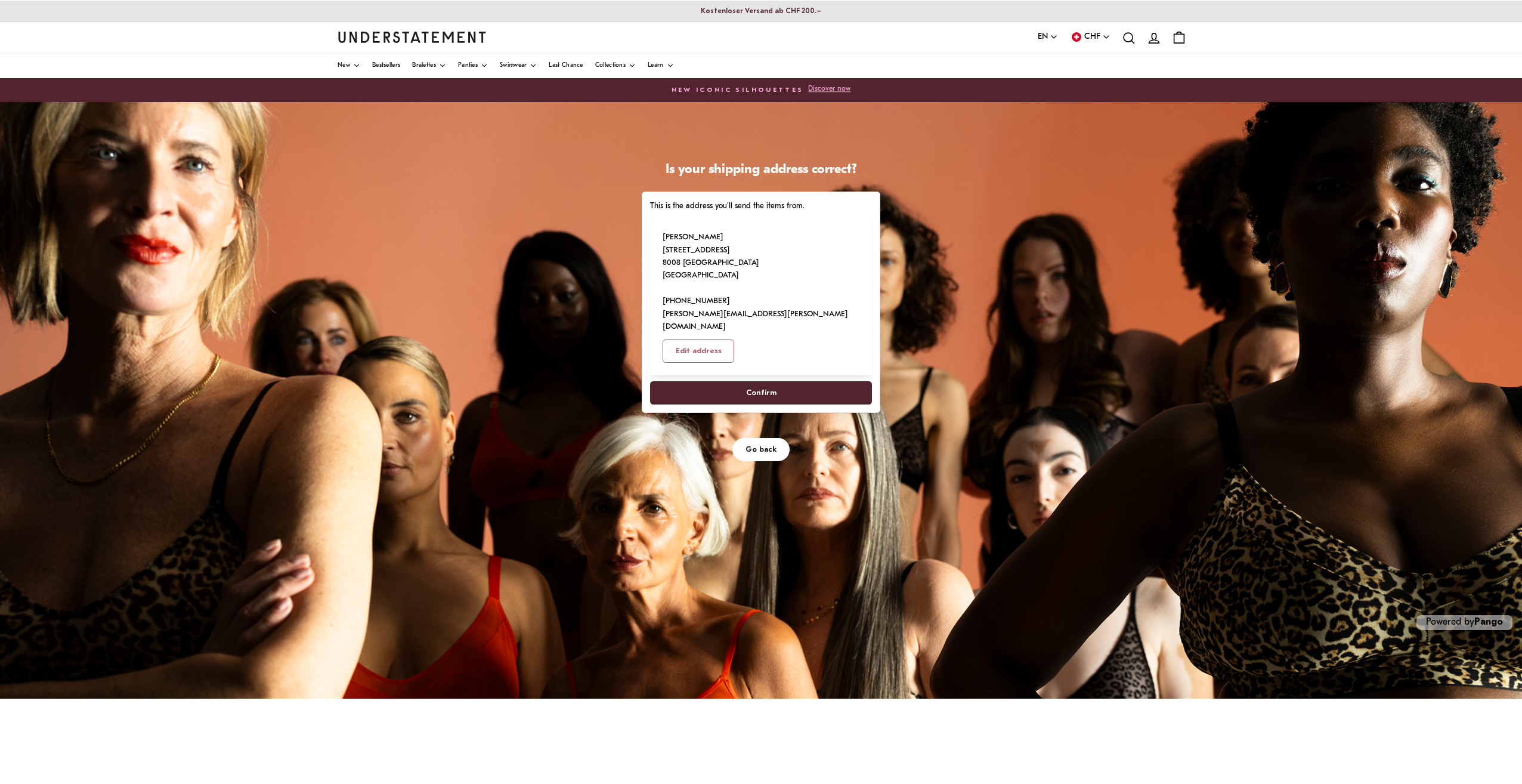
click at [764, 382] on span "Confirm" at bounding box center [761, 392] width 30 height 22
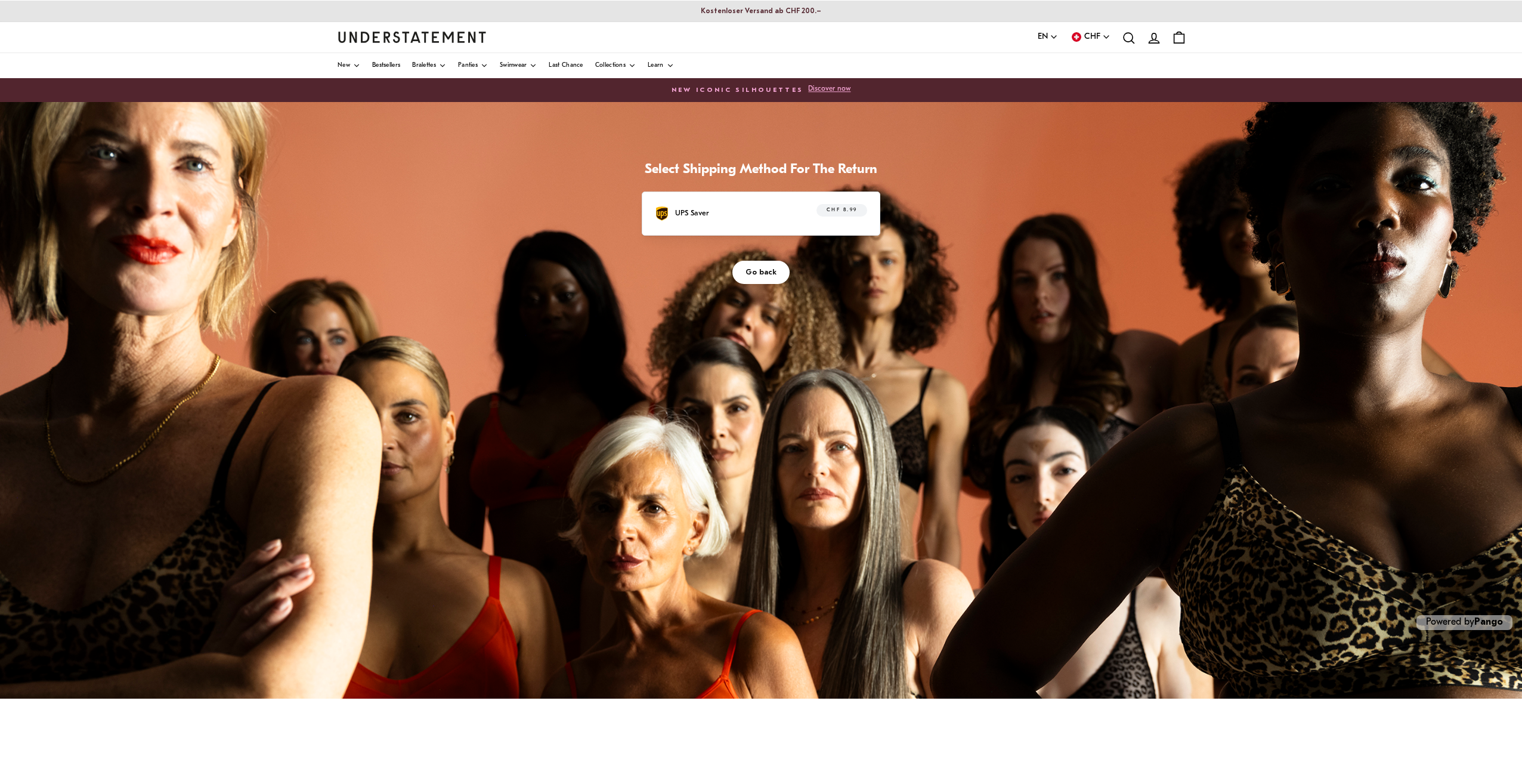
click at [769, 216] on div "UPS Saver CHF 8.99" at bounding box center [761, 213] width 212 height 18
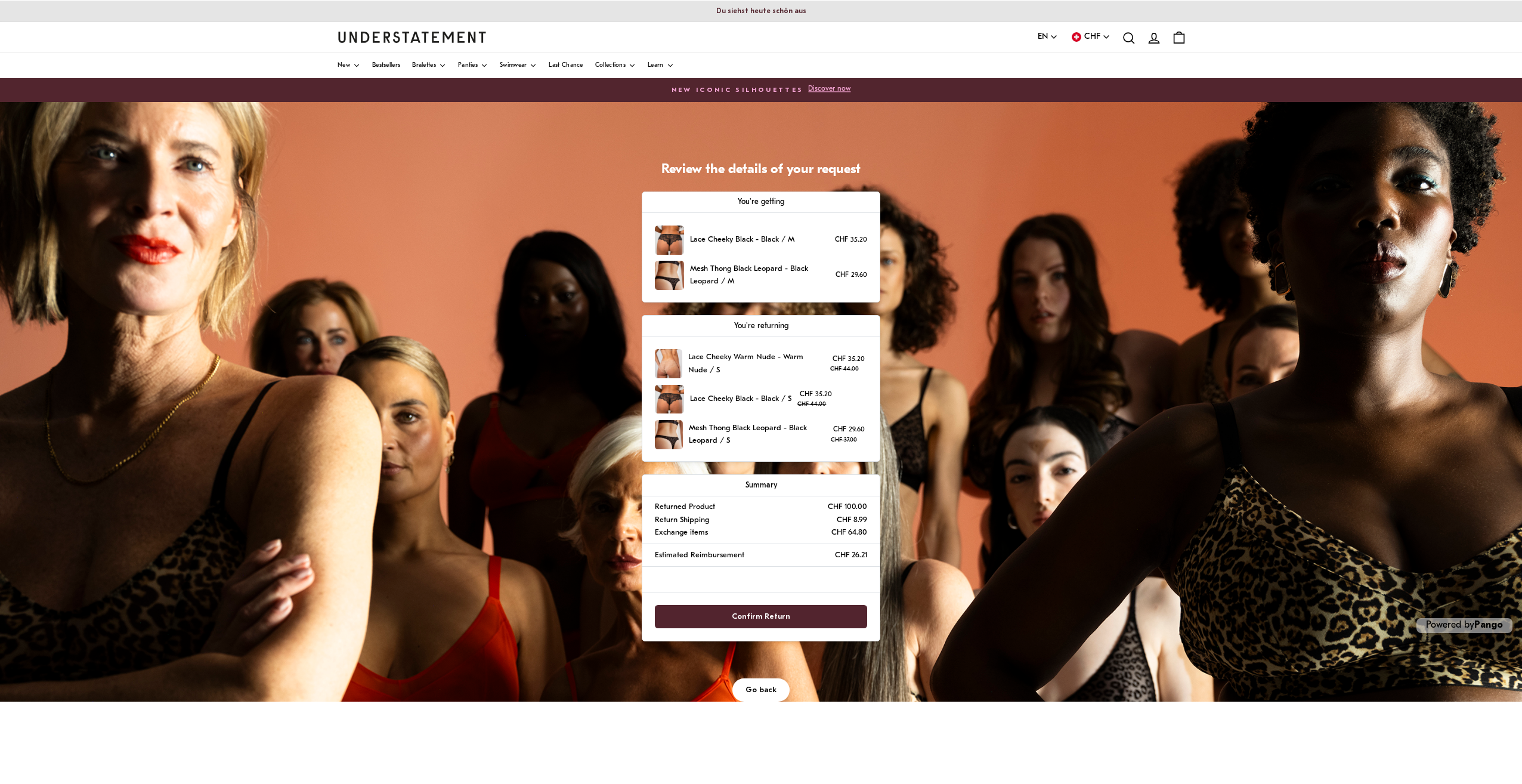
click at [794, 617] on span "Confirm Return" at bounding box center [761, 615] width 187 height 22
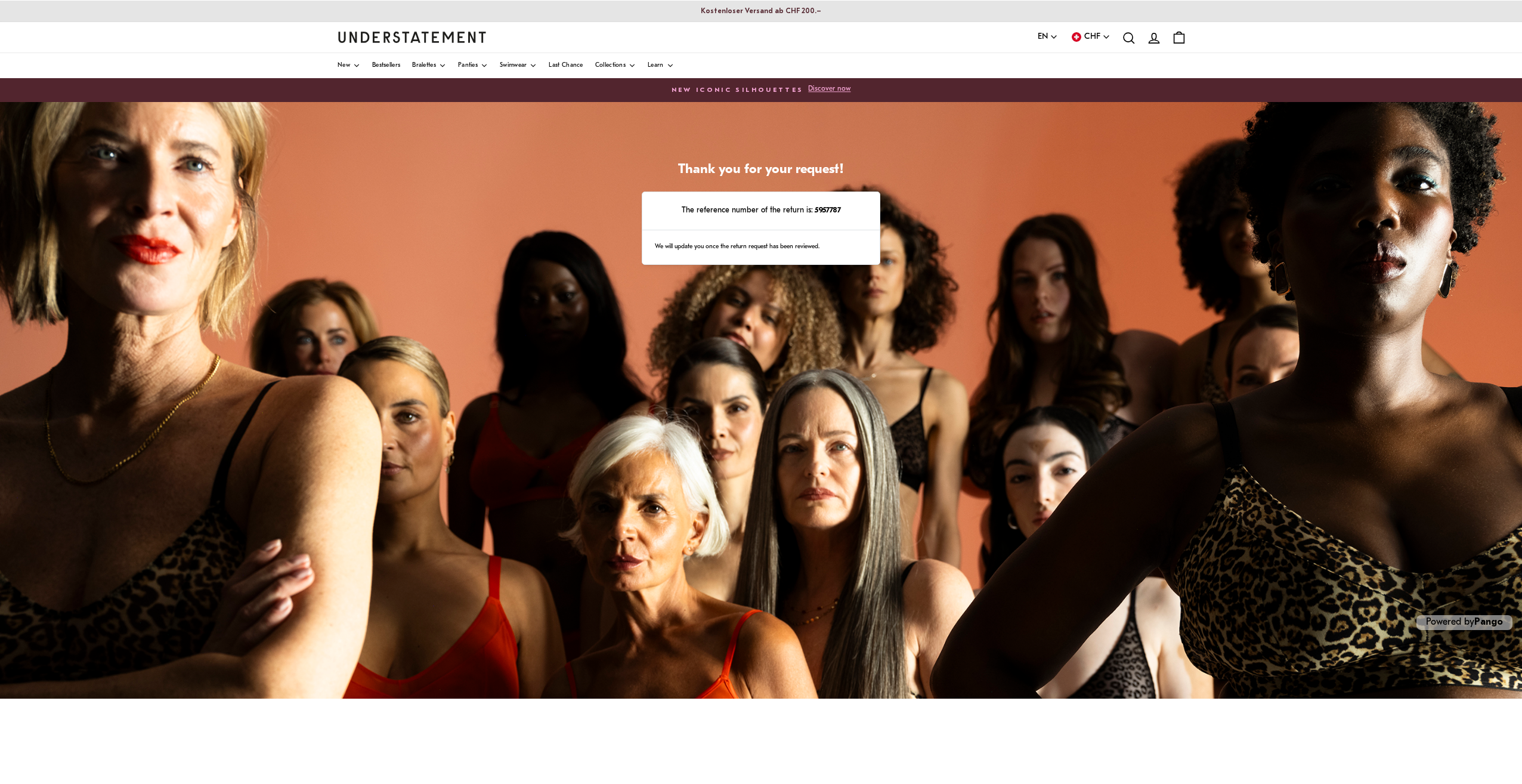
click at [442, 37] on img "Understatement Homepage" at bounding box center [412, 37] width 150 height 10
click at [389, 28] on div at bounding box center [415, 37] width 155 height 24
click at [395, 39] on img "Understatement Homepage" at bounding box center [412, 37] width 150 height 10
